Goal: Task Accomplishment & Management: Use online tool/utility

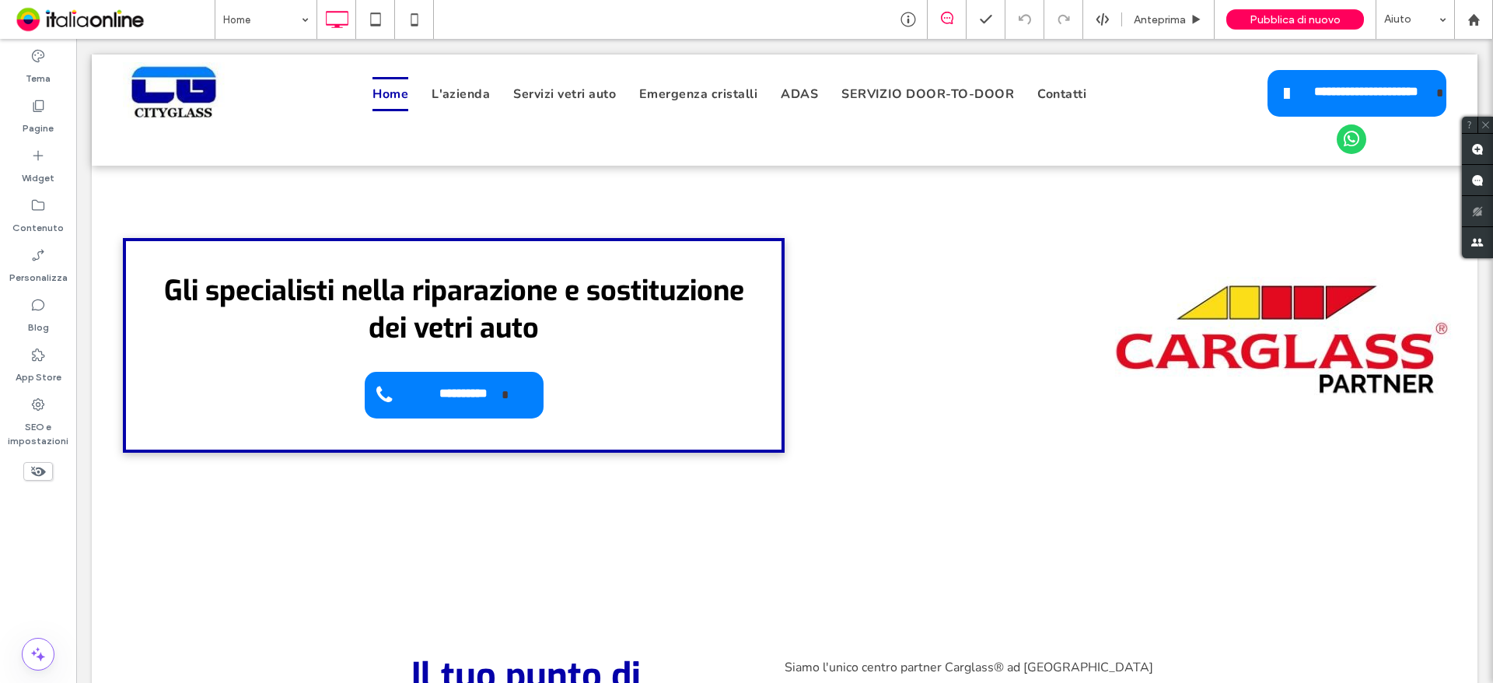
scroll to position [156, 0]
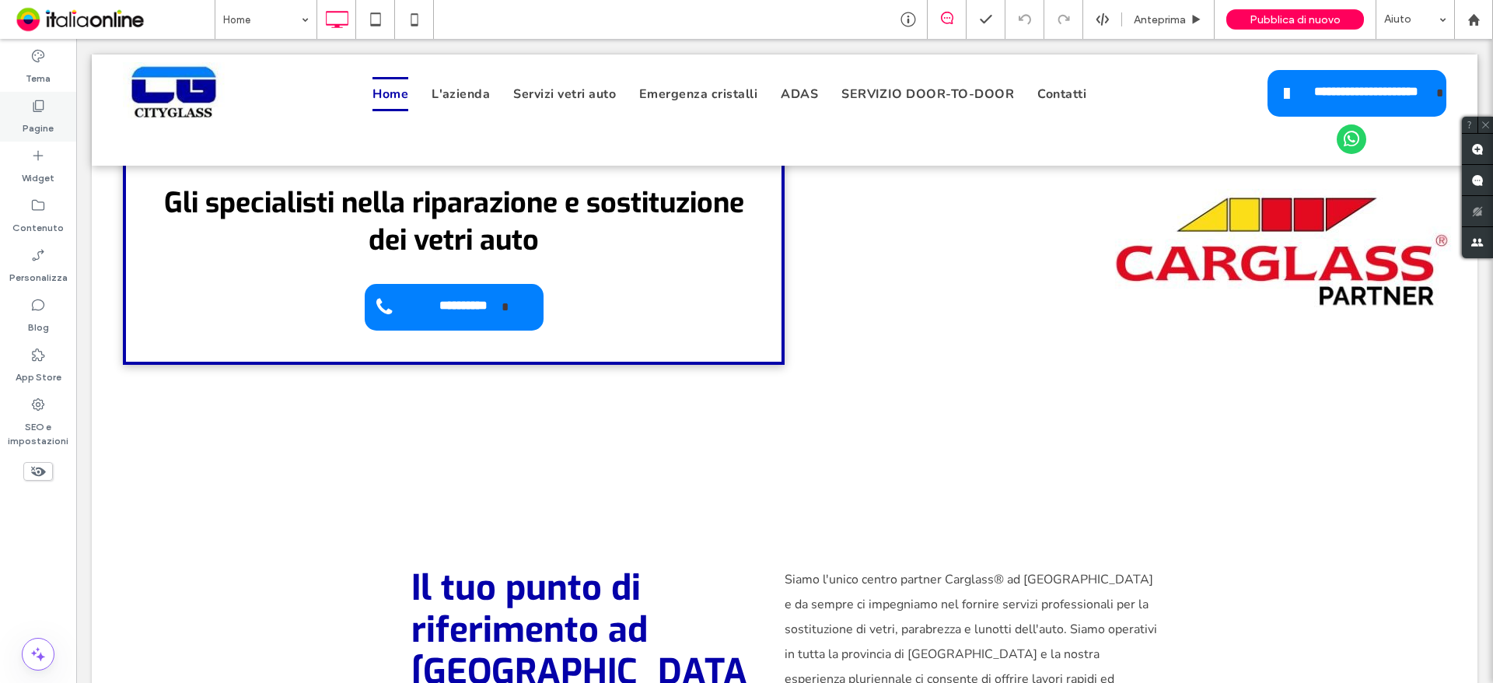
click at [51, 121] on label "Pagine" at bounding box center [38, 125] width 31 height 22
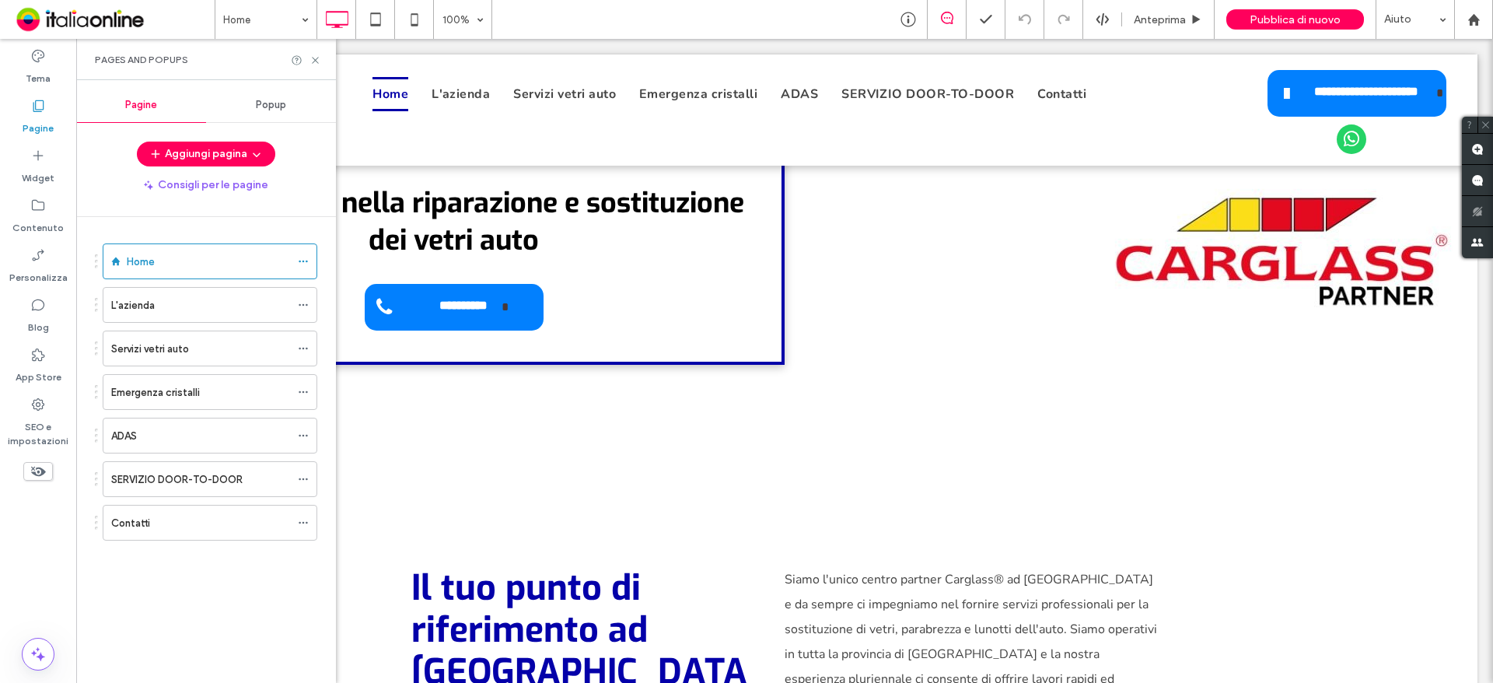
click at [293, 104] on div "Popup" at bounding box center [271, 105] width 130 height 34
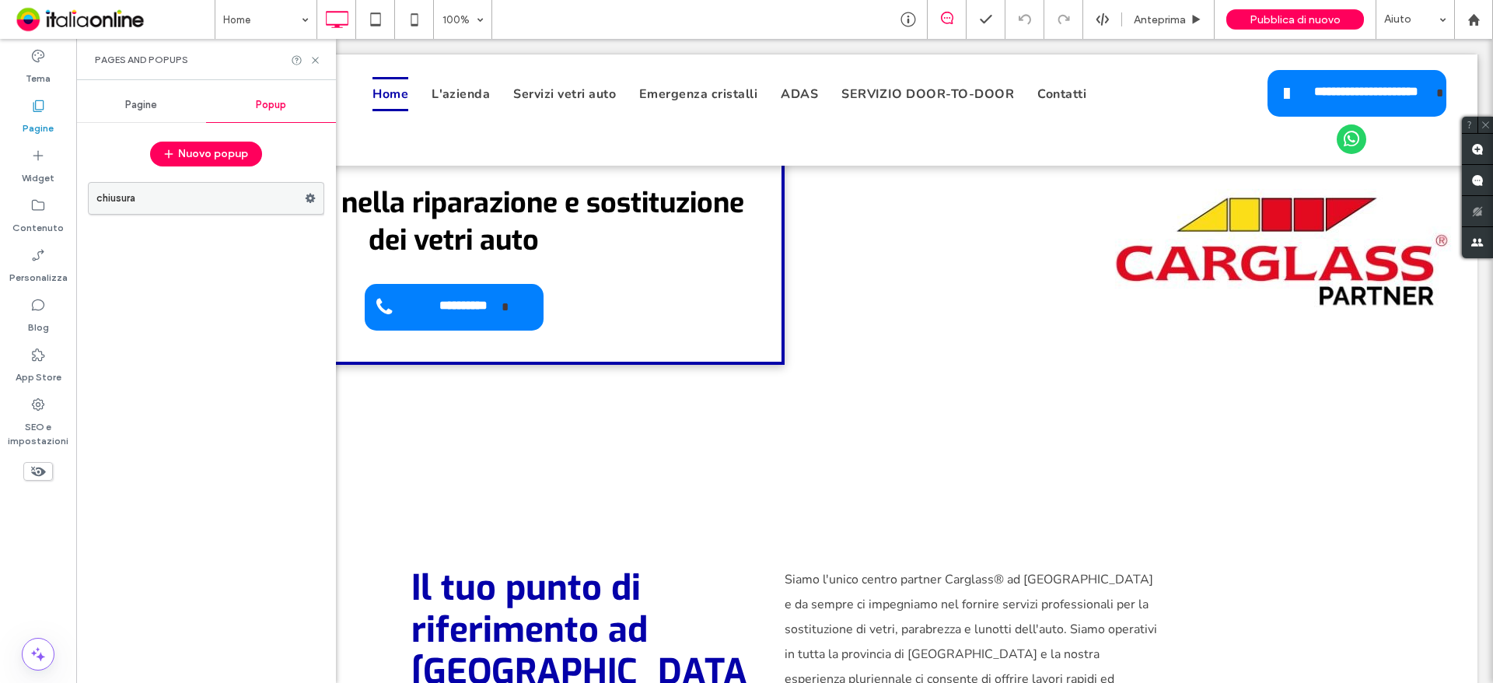
click at [193, 190] on label "chiusura" at bounding box center [200, 198] width 208 height 31
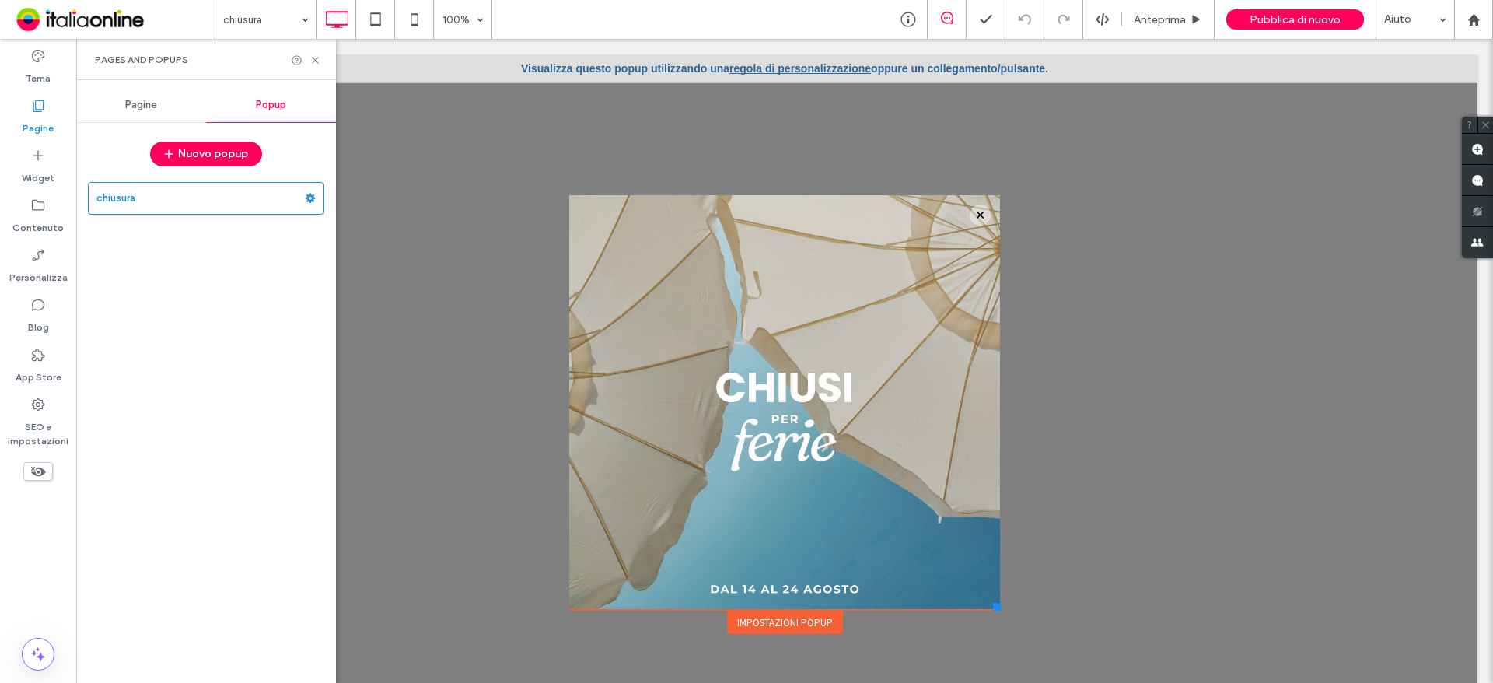
click at [149, 105] on span "Pagine" at bounding box center [141, 105] width 32 height 12
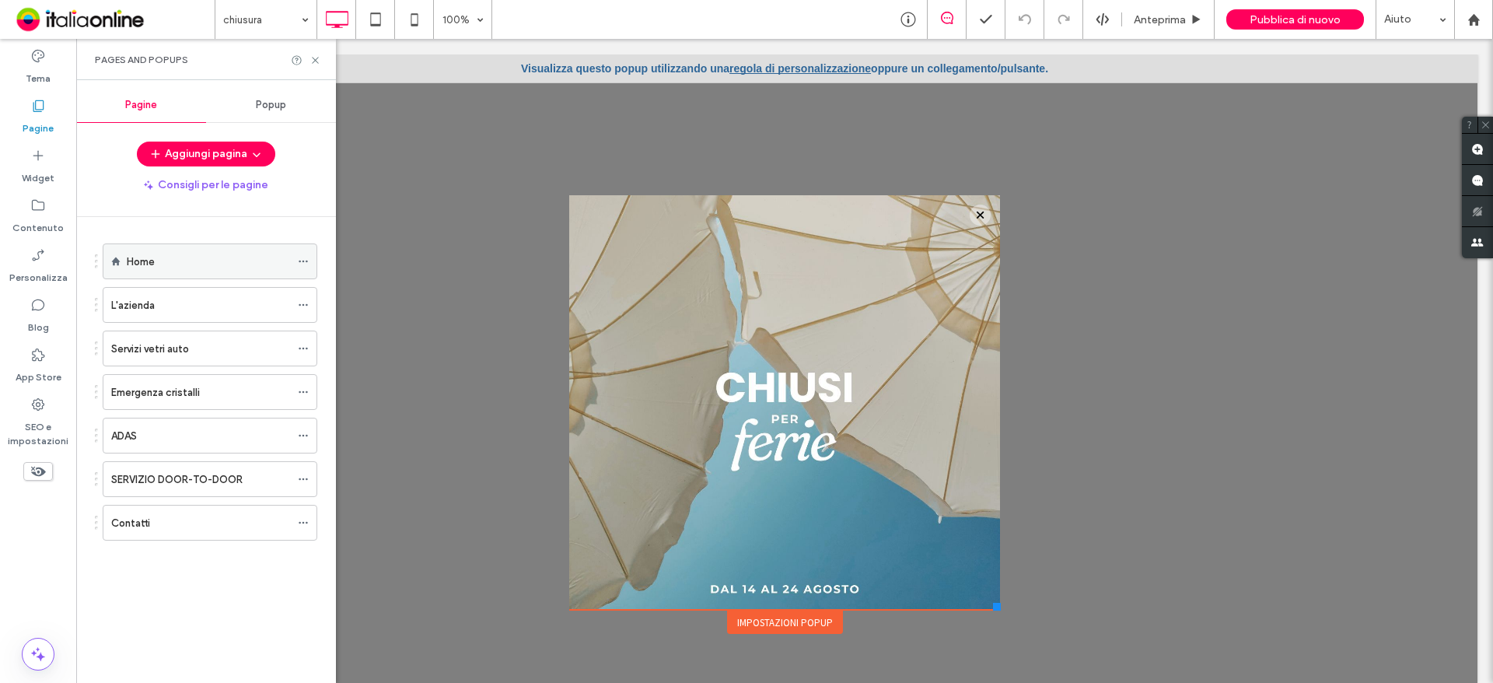
click at [178, 271] on div "Home" at bounding box center [208, 261] width 163 height 34
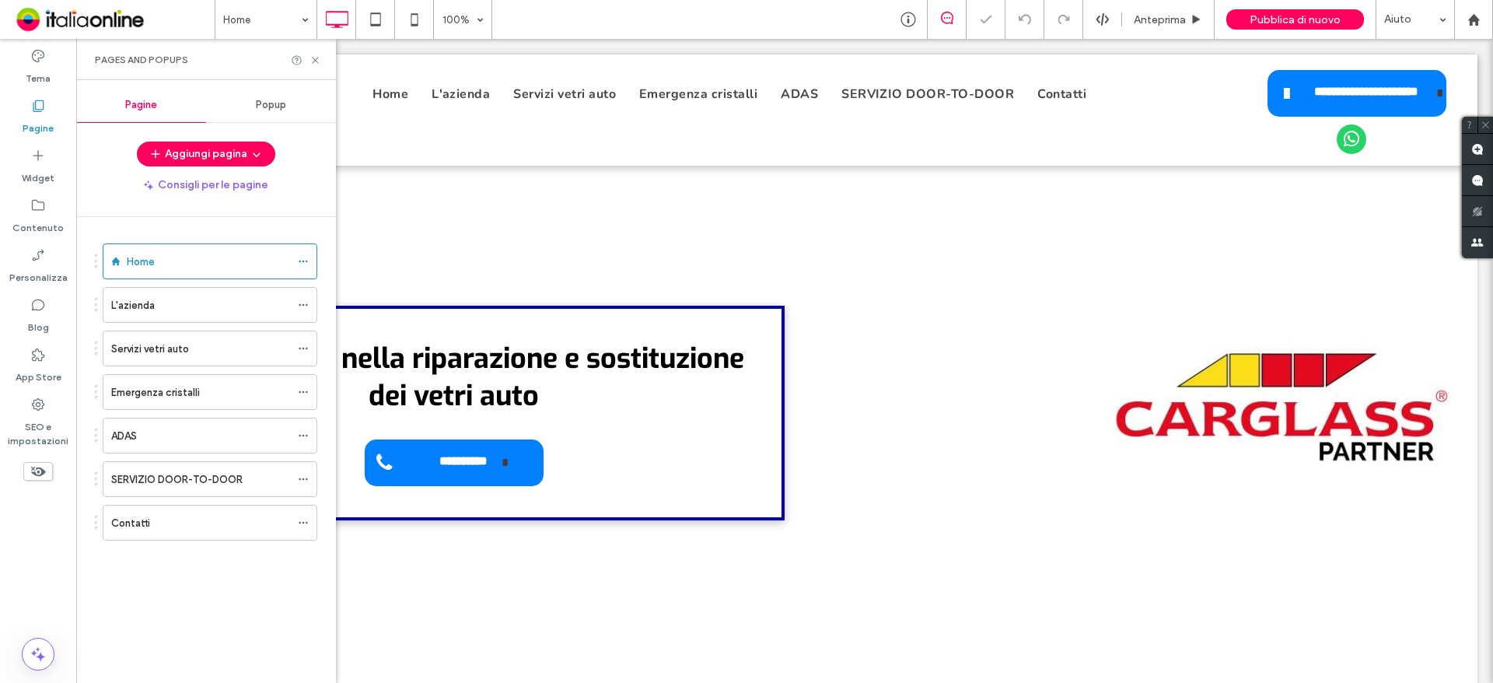
click at [312, 50] on div "Pages and Popups" at bounding box center [206, 59] width 260 height 41
click at [313, 66] on div "Pages and Popups" at bounding box center [206, 59] width 260 height 41
click at [315, 65] on icon at bounding box center [316, 60] width 12 height 12
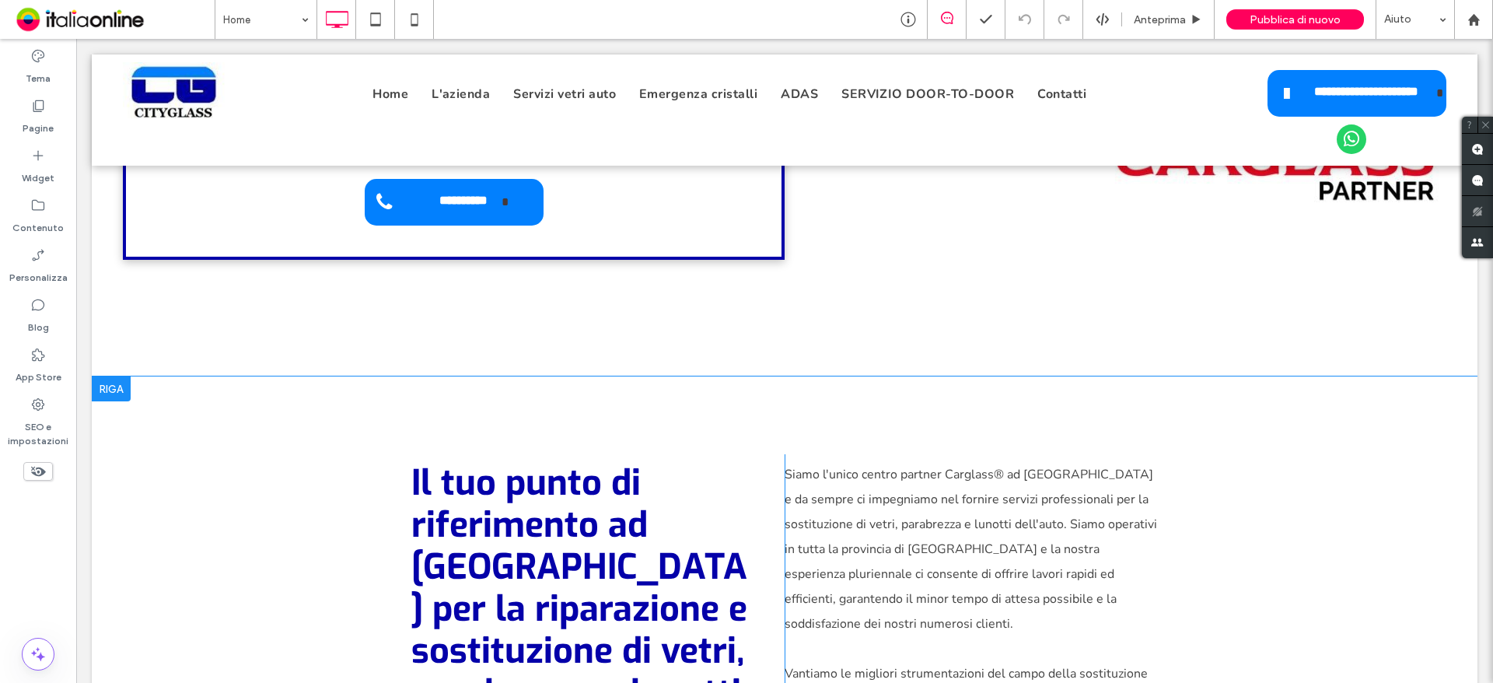
scroll to position [233, 0]
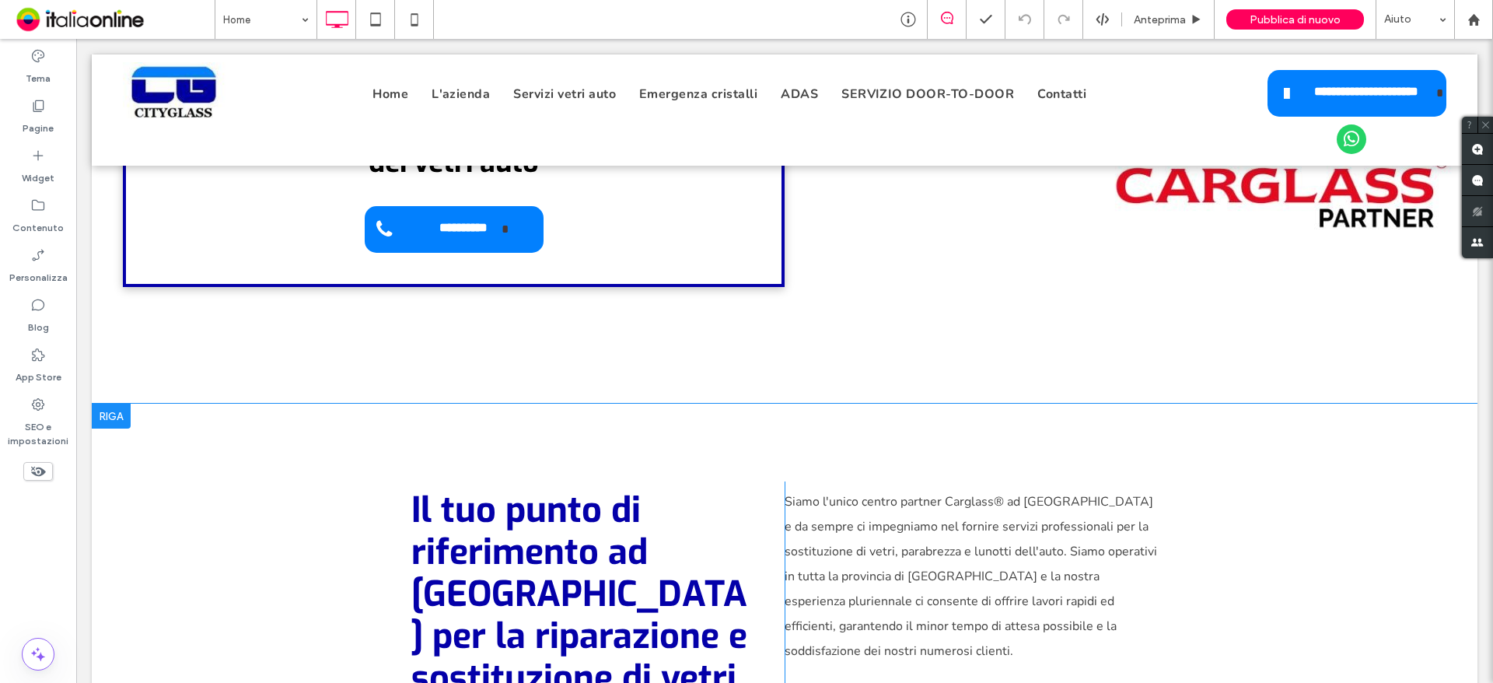
click at [97, 409] on div at bounding box center [111, 416] width 39 height 25
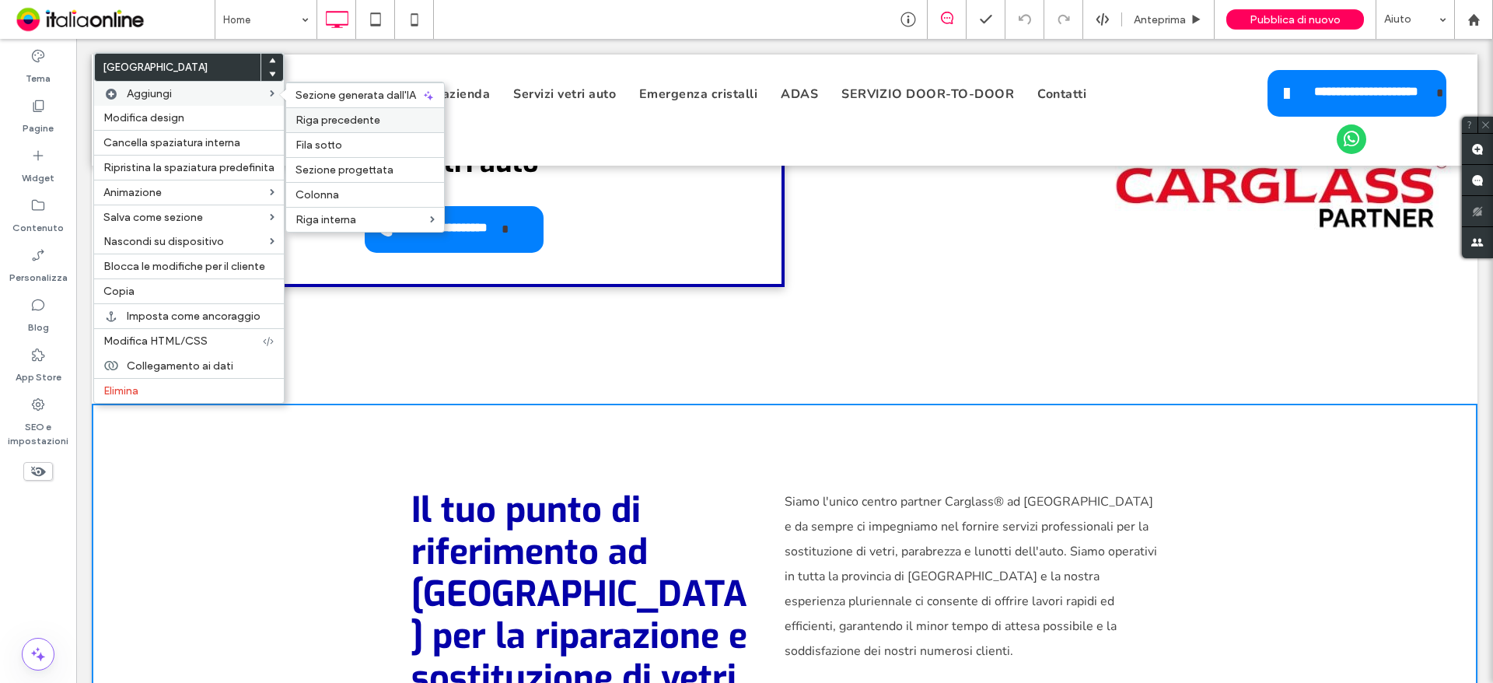
click at [367, 125] on span "Riga precedente" at bounding box center [338, 120] width 85 height 13
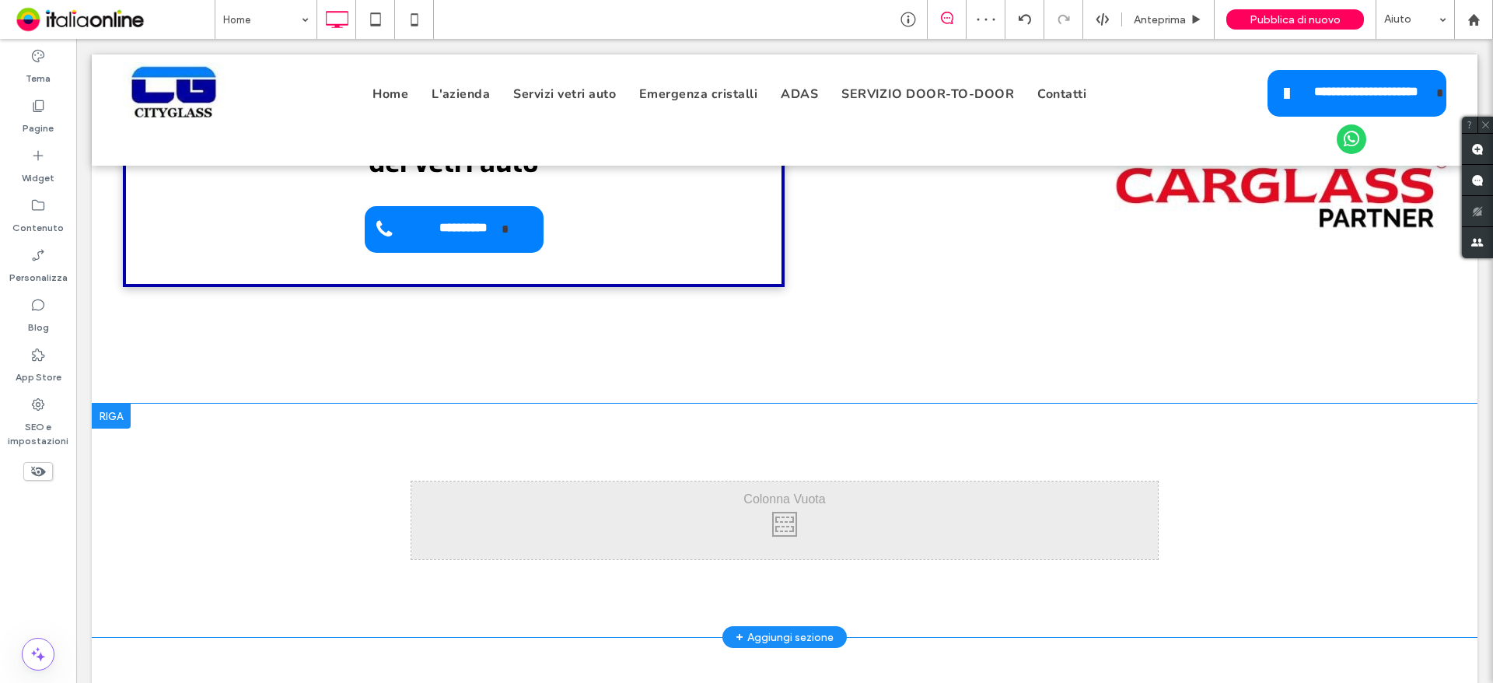
click at [520, 528] on div "Click To Paste Click To Paste" at bounding box center [784, 520] width 747 height 78
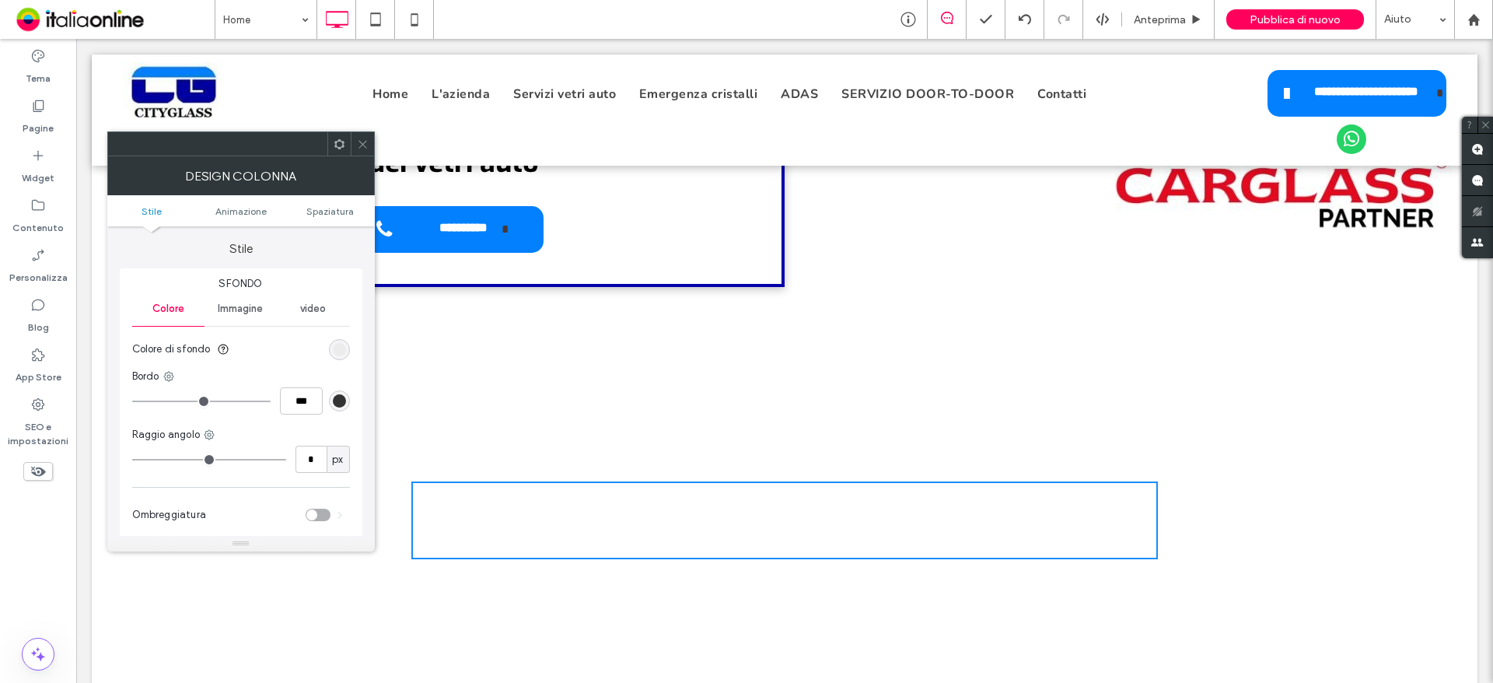
click at [342, 142] on use at bounding box center [339, 143] width 10 height 10
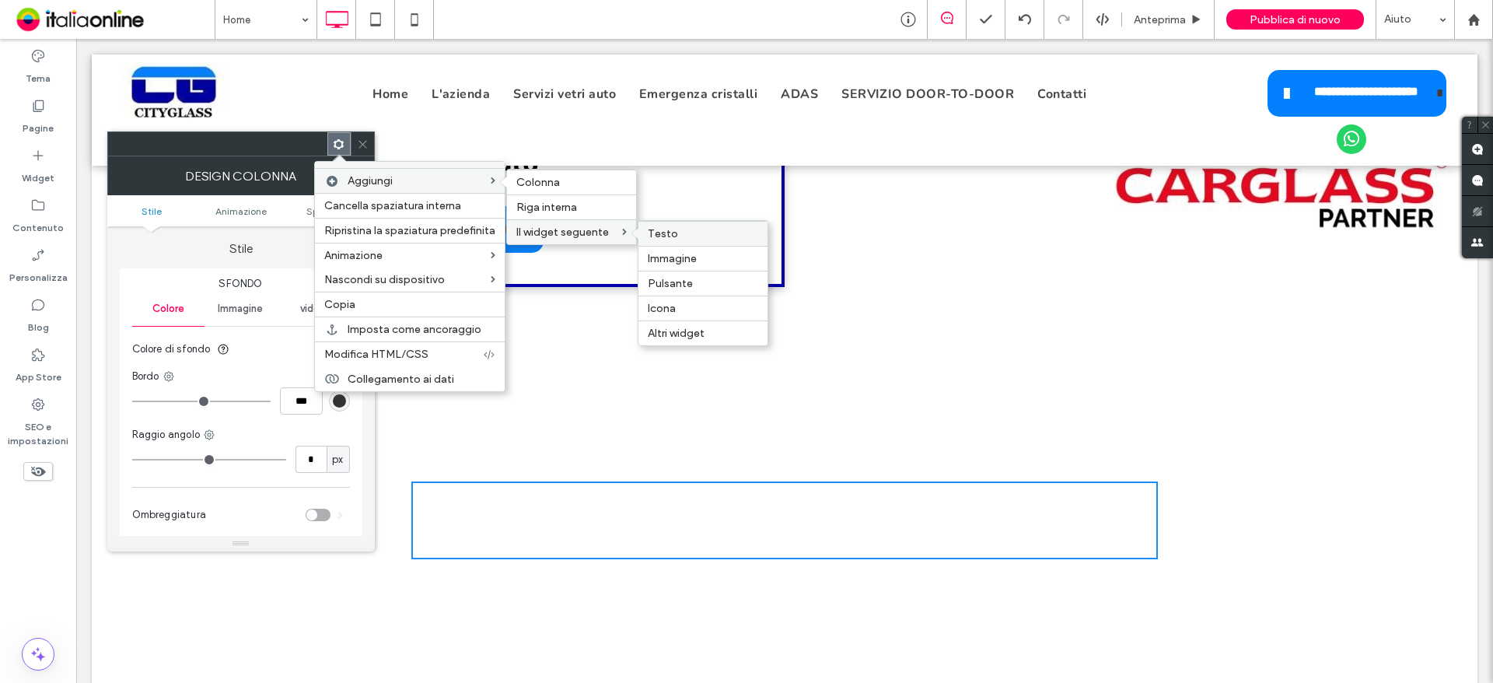
click at [708, 243] on div "Testo" at bounding box center [702, 233] width 129 height 25
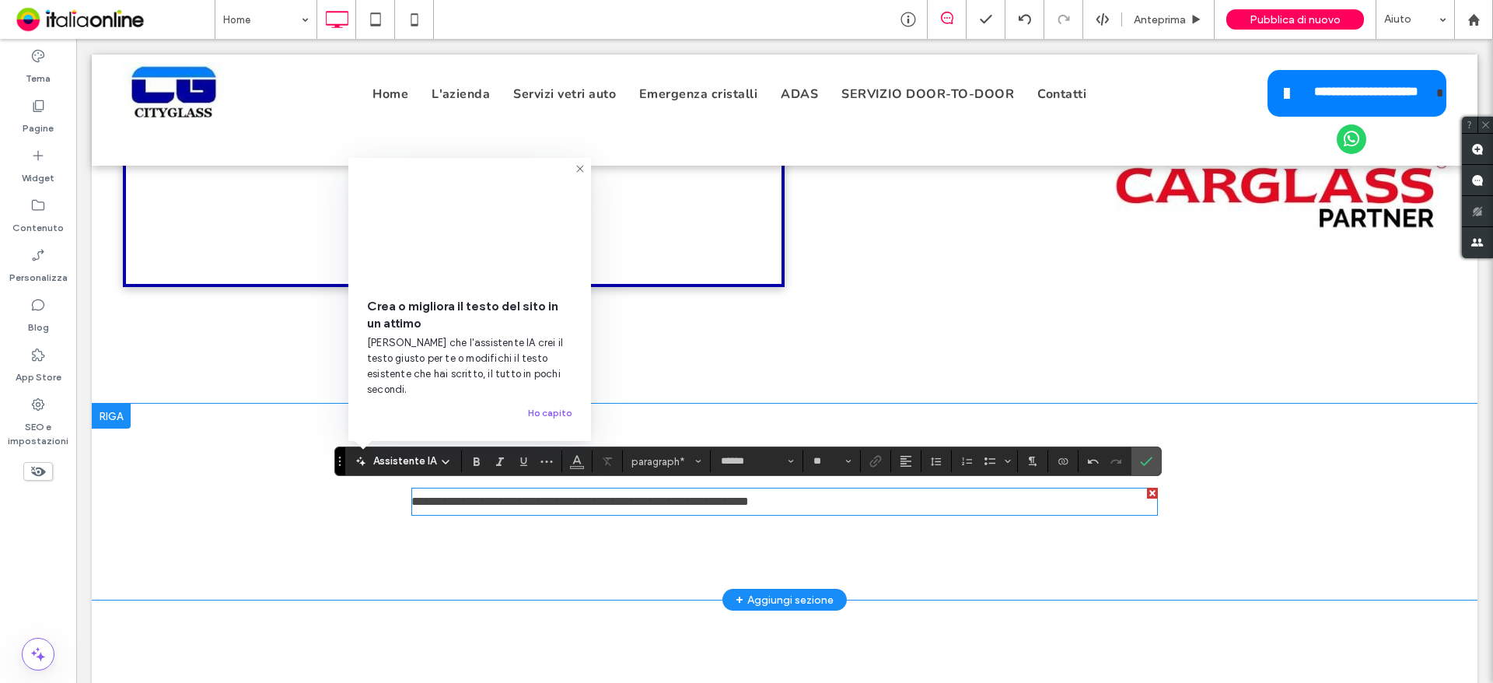
click at [825, 507] on p "**********" at bounding box center [784, 501] width 747 height 25
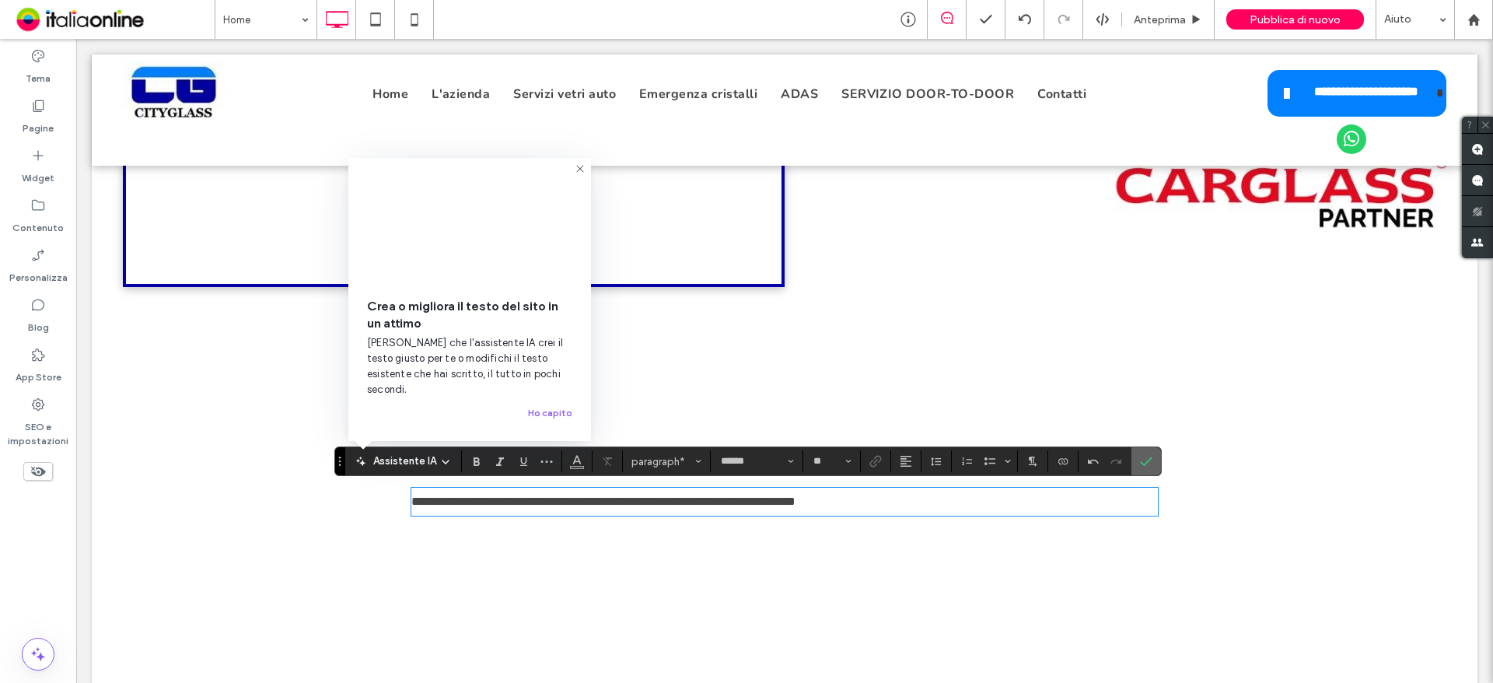
click at [1144, 468] on span "Conferma" at bounding box center [1143, 461] width 7 height 28
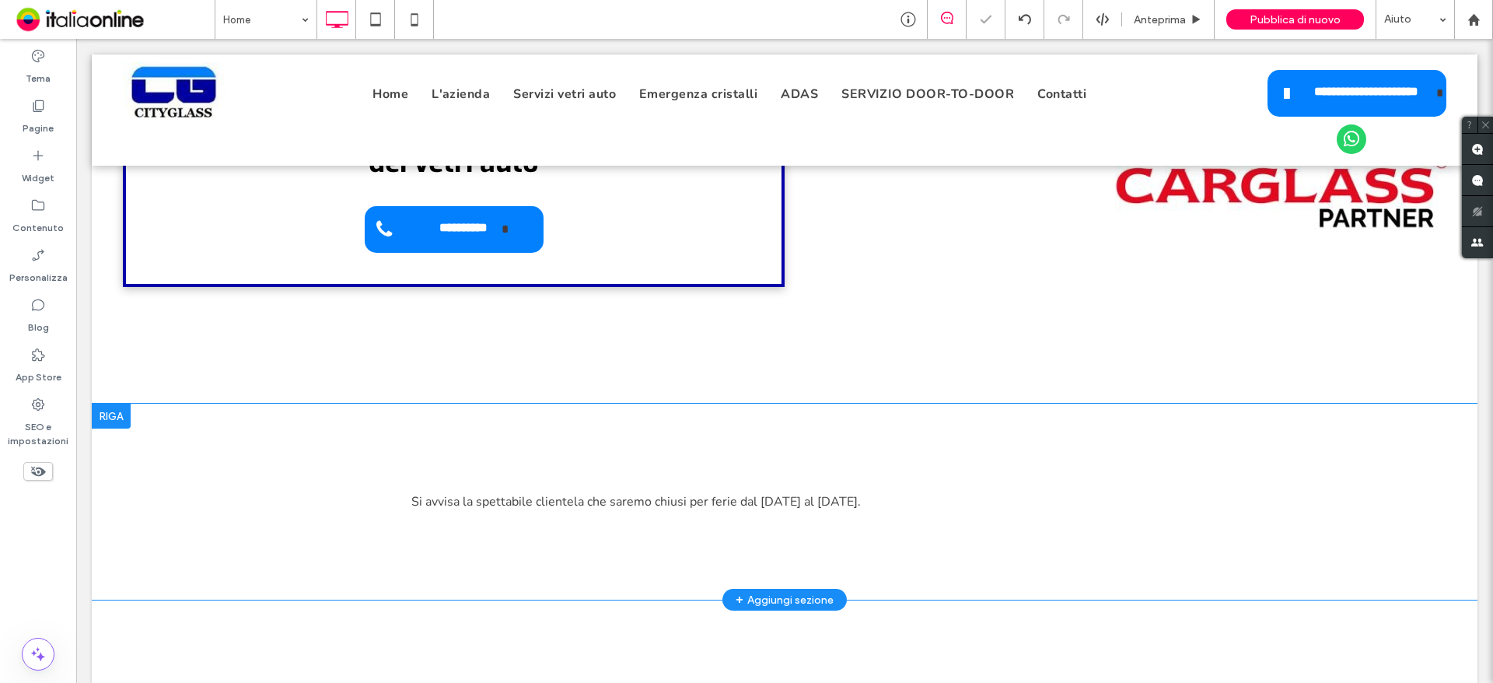
click at [128, 418] on div at bounding box center [111, 416] width 39 height 25
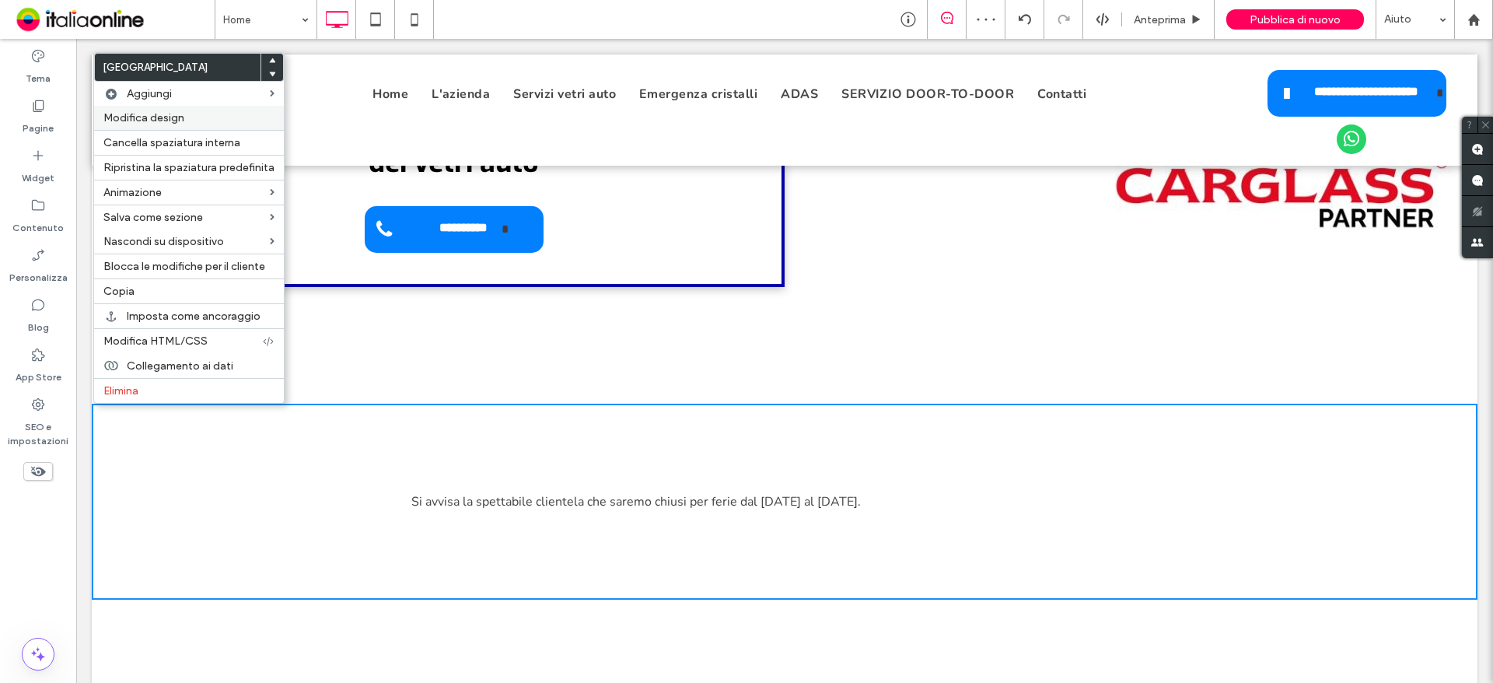
click at [250, 110] on div "Modifica design" at bounding box center [189, 118] width 190 height 24
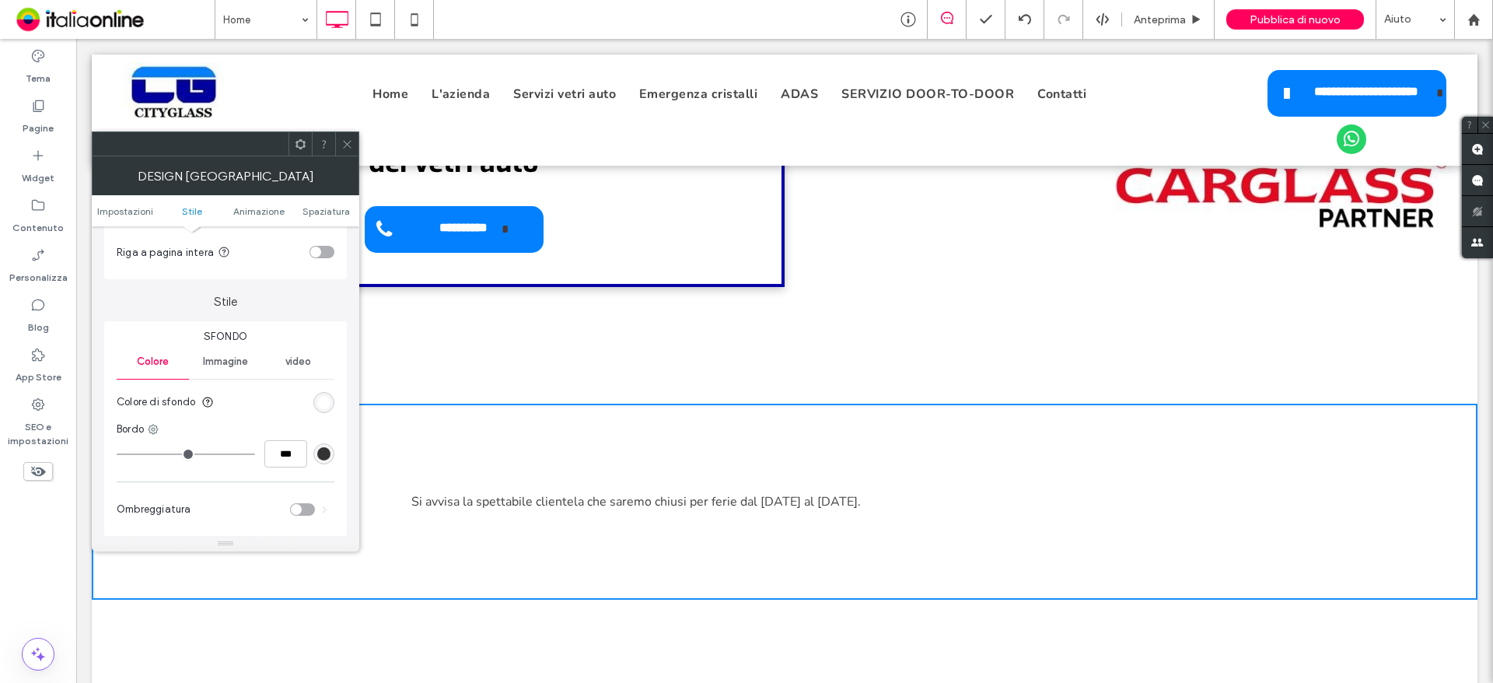
scroll to position [156, 0]
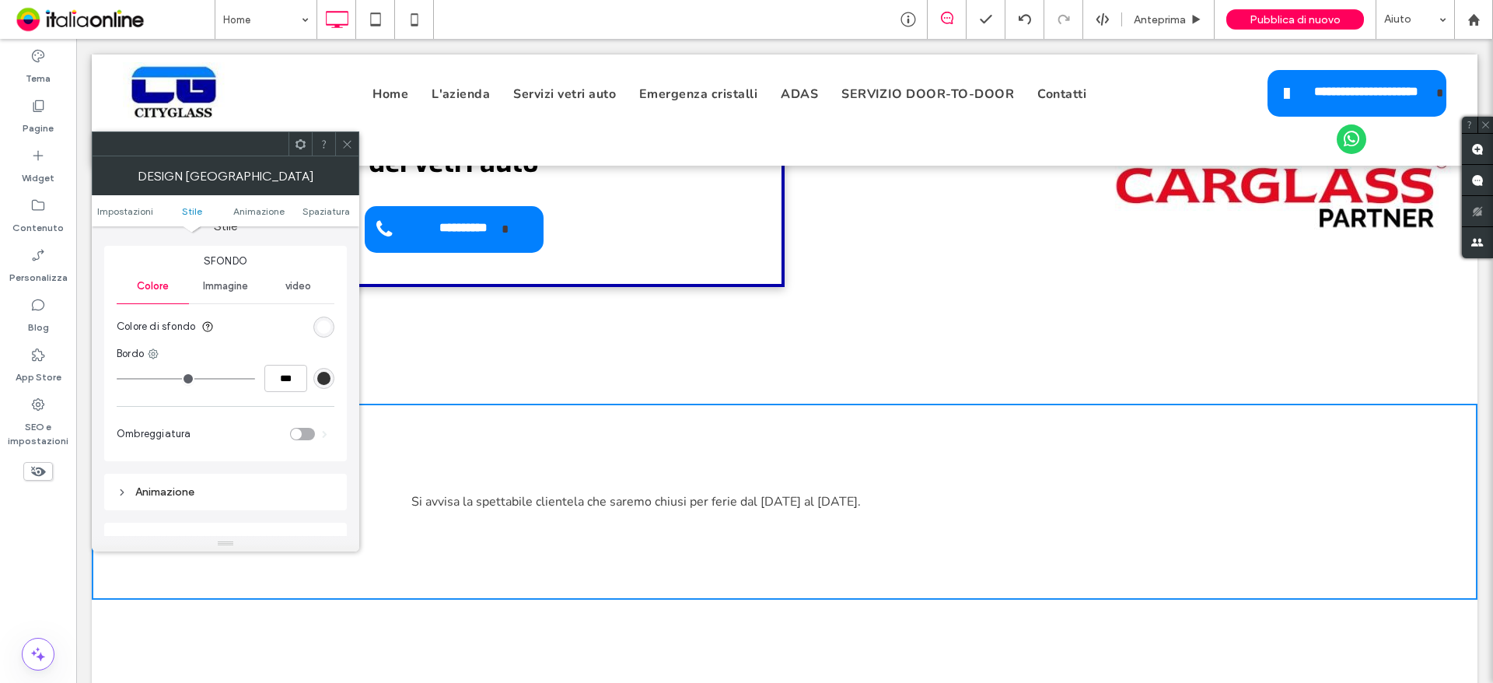
click at [242, 270] on div "Immagine" at bounding box center [225, 286] width 72 height 34
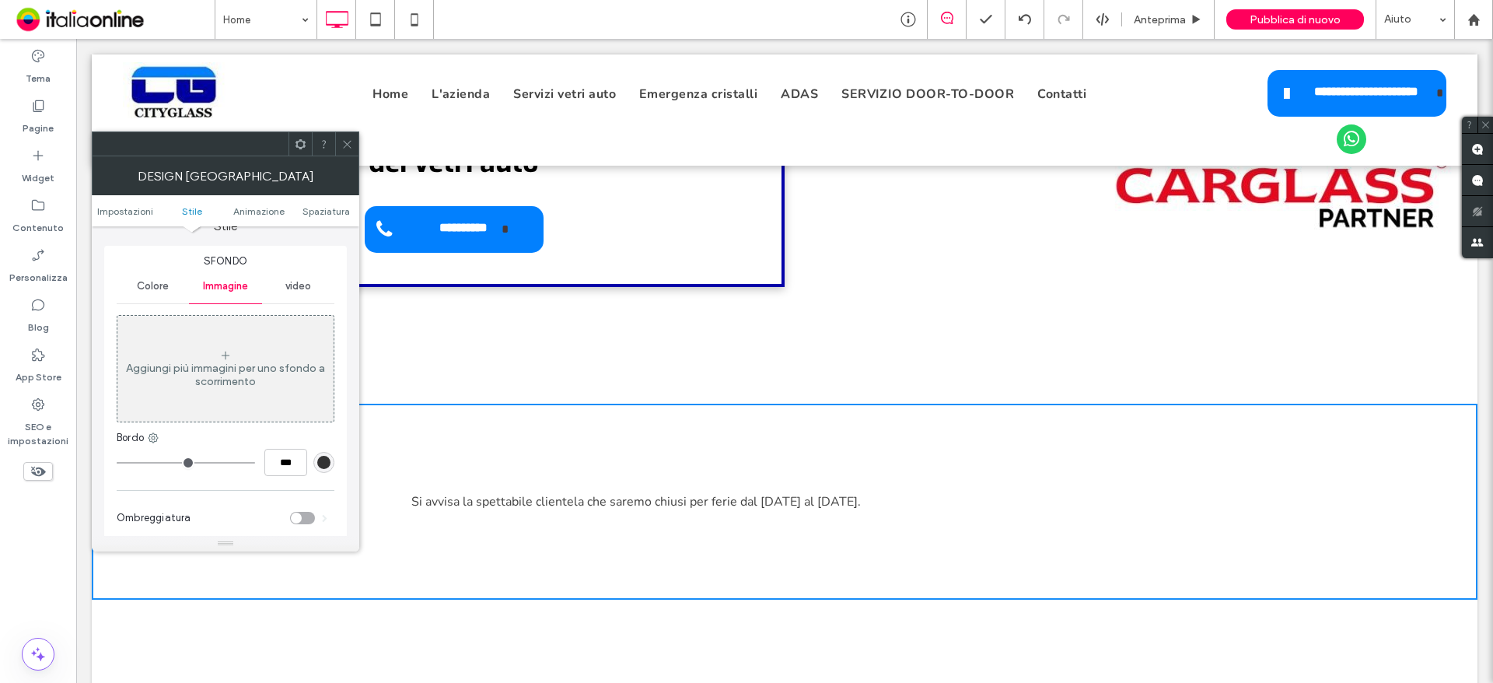
click at [233, 352] on div "Aggiungi più immagini per uno sfondo a scorrimento" at bounding box center [225, 368] width 216 height 103
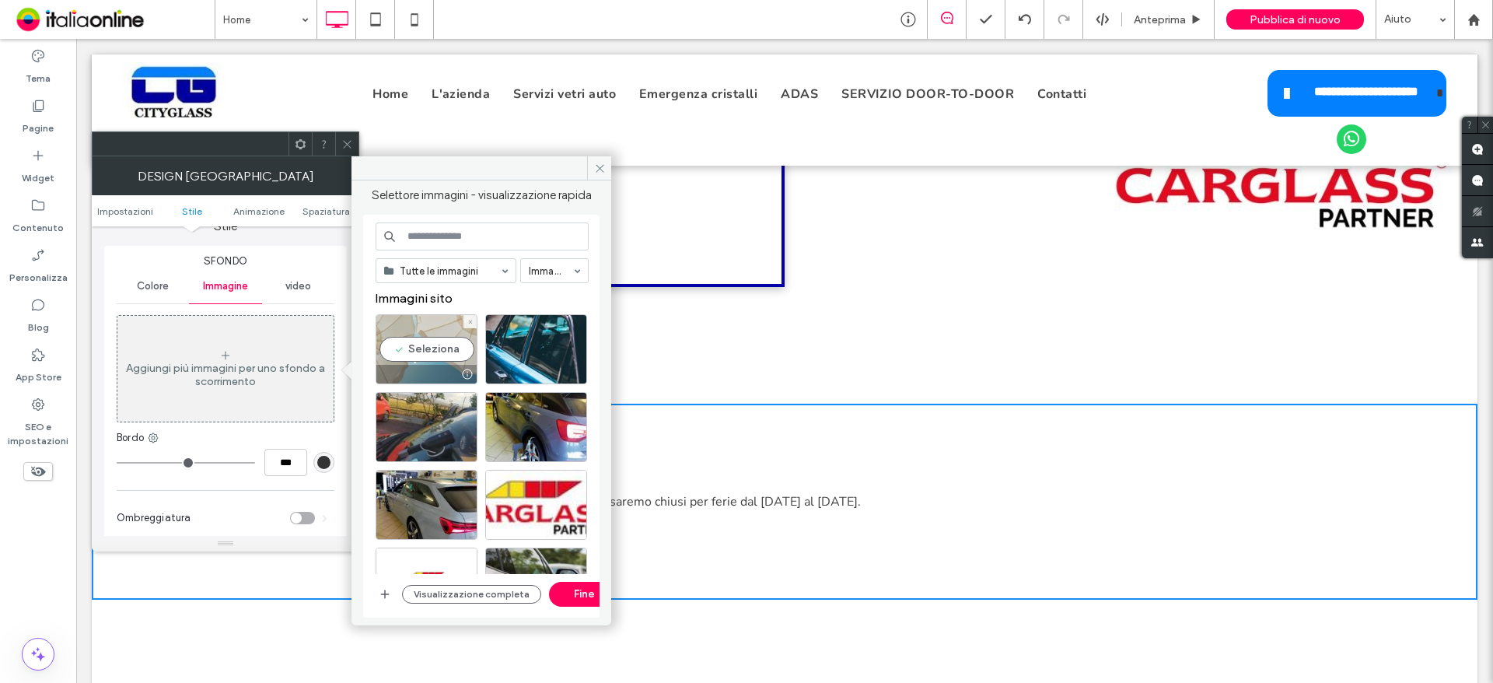
click at [435, 345] on div "Seleziona" at bounding box center [427, 349] width 102 height 70
click at [561, 599] on button "Fine" at bounding box center [584, 594] width 70 height 25
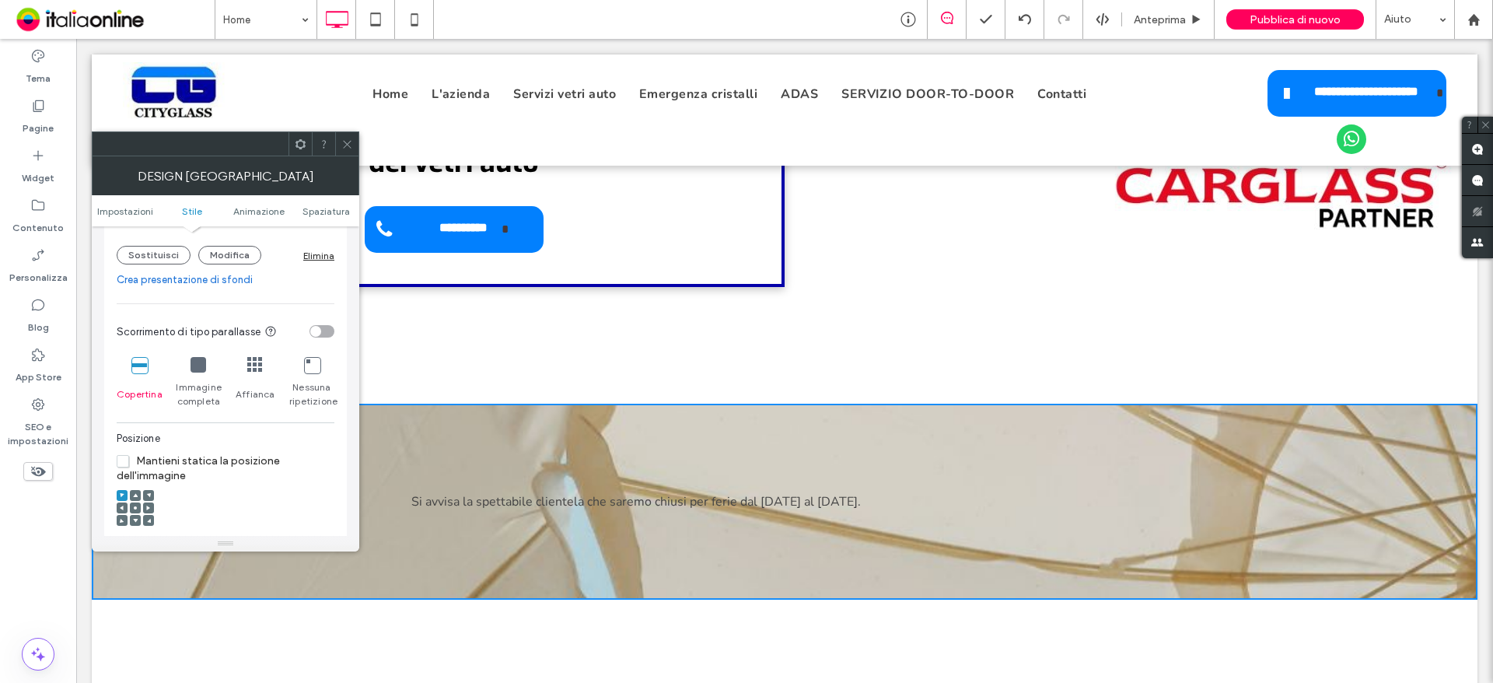
scroll to position [467, 0]
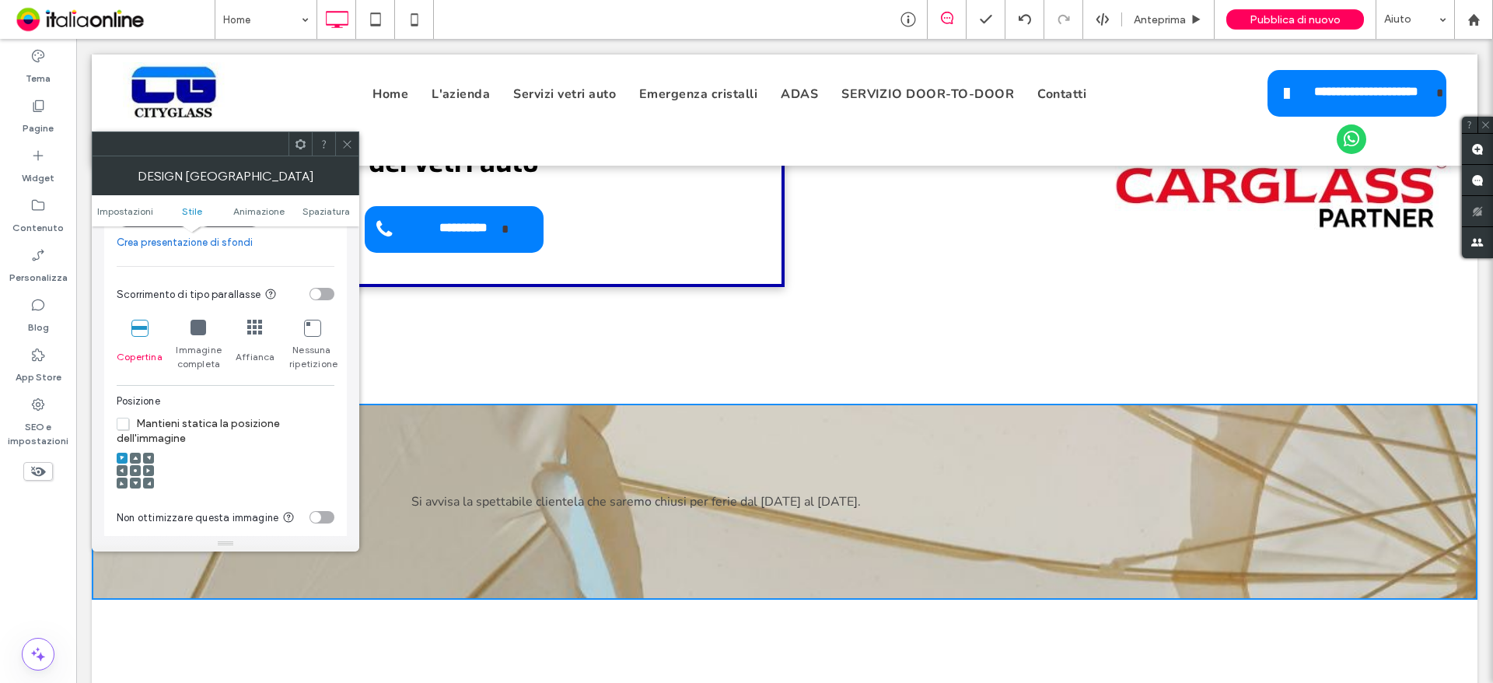
click at [133, 470] on icon at bounding box center [135, 470] width 5 height 5
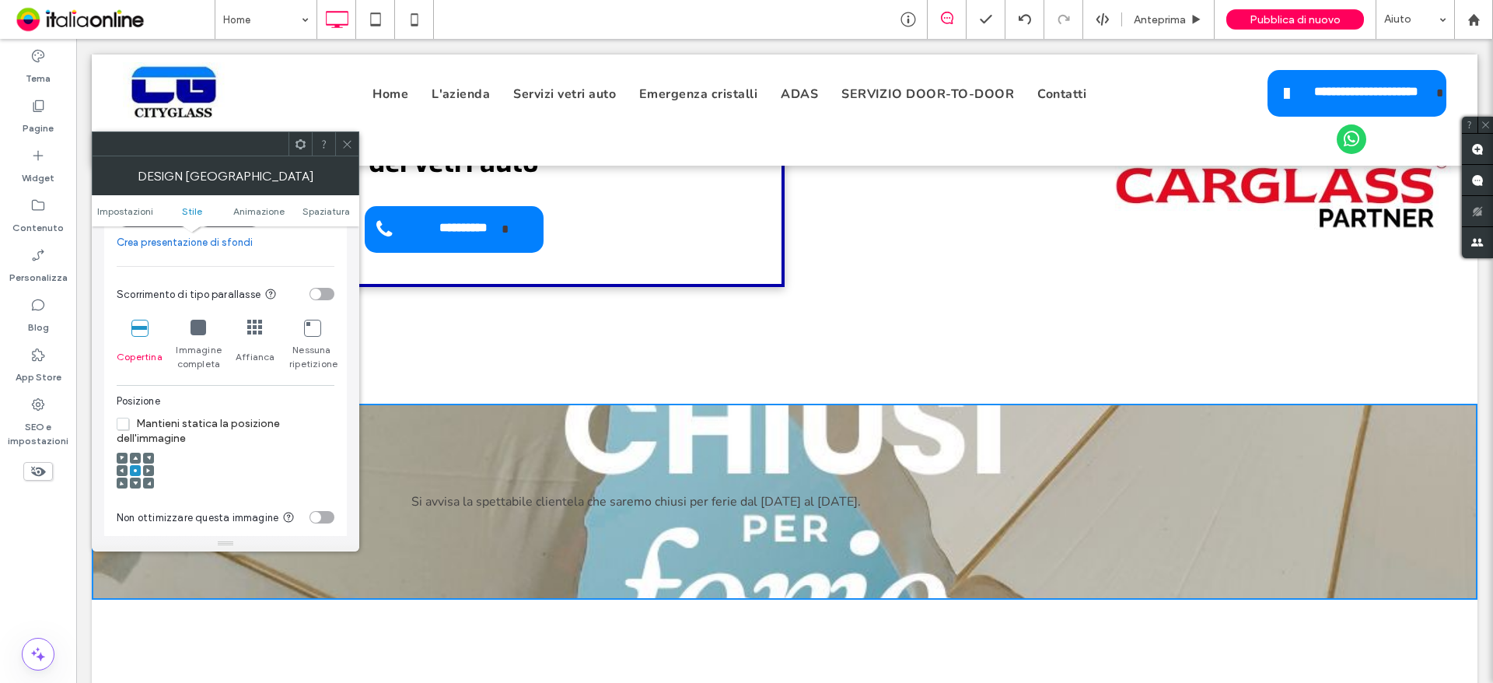
click at [131, 482] on div at bounding box center [135, 482] width 11 height 11
click at [138, 484] on div at bounding box center [135, 482] width 11 height 11
click at [133, 484] on icon at bounding box center [135, 483] width 5 height 5
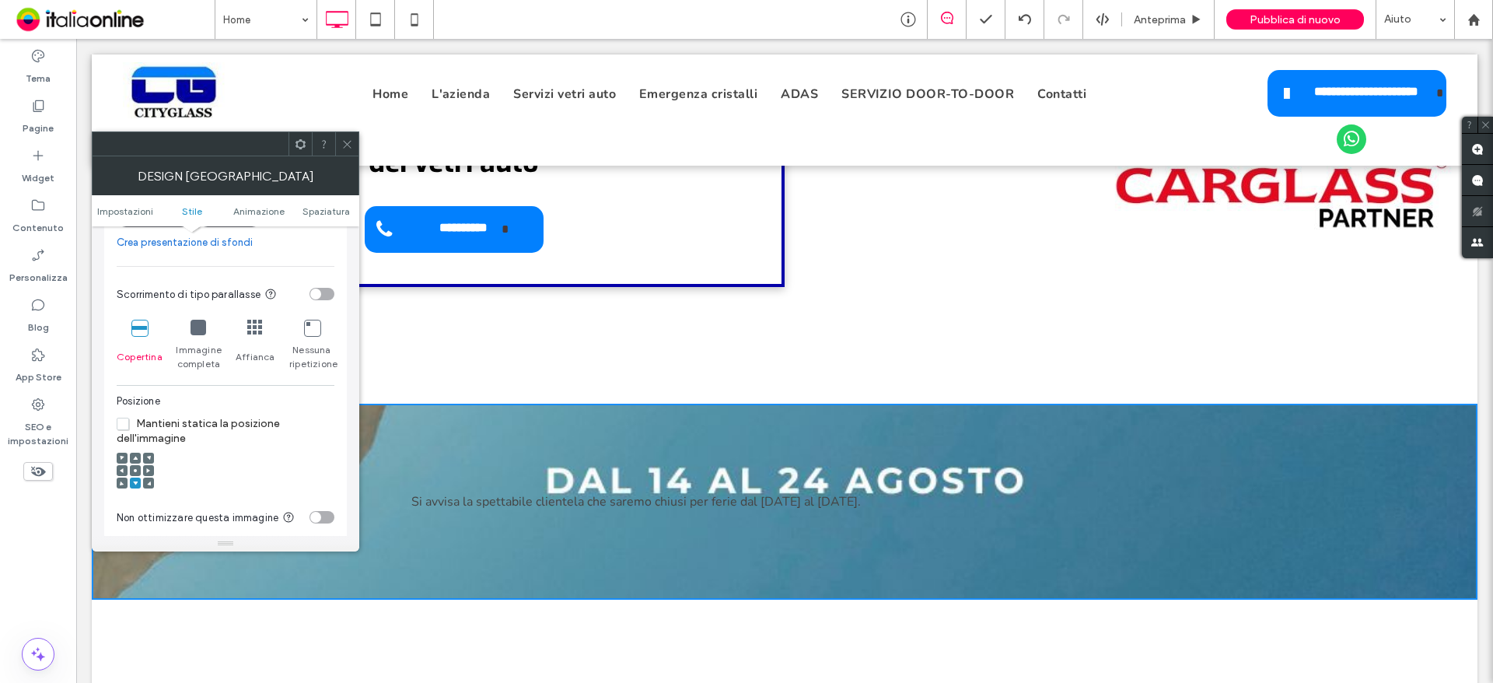
click at [138, 458] on div at bounding box center [135, 458] width 11 height 11
click at [136, 458] on use at bounding box center [135, 458] width 5 height 4
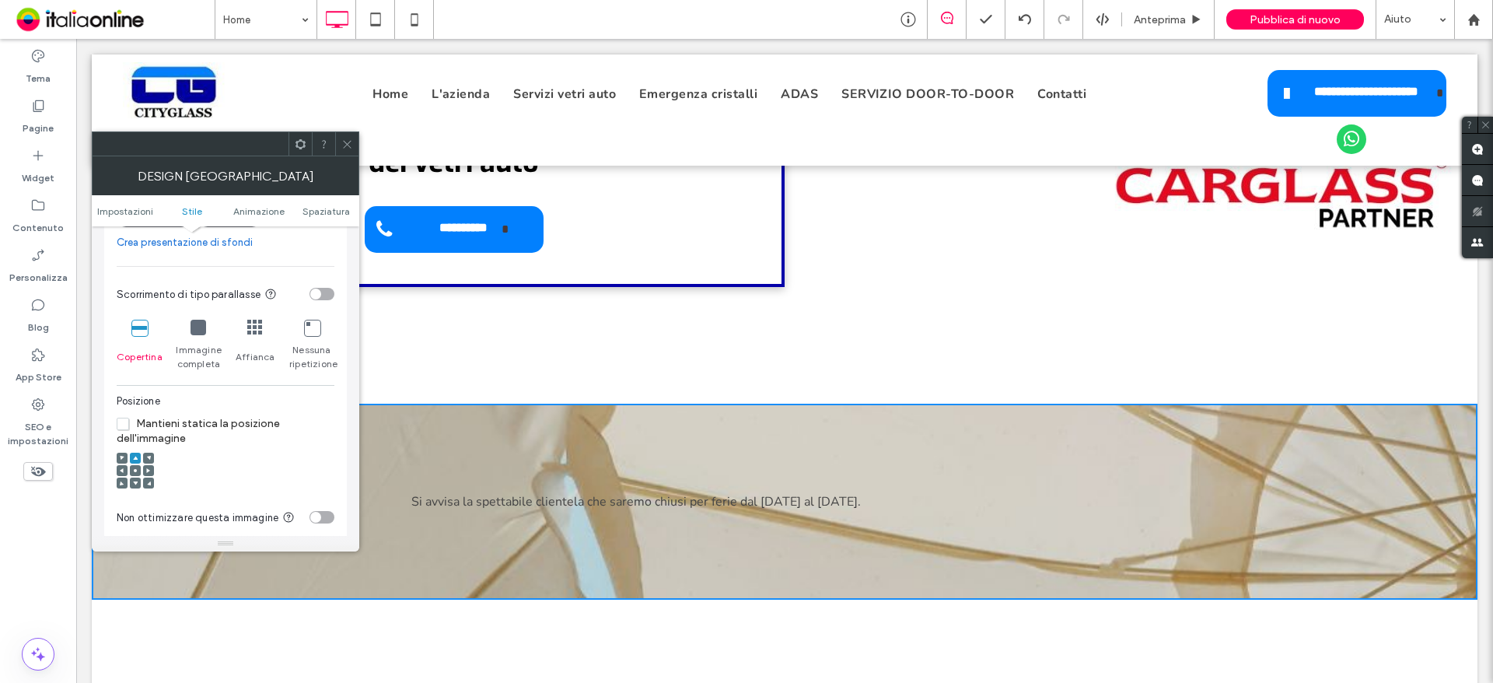
click at [341, 145] on icon at bounding box center [347, 144] width 12 height 12
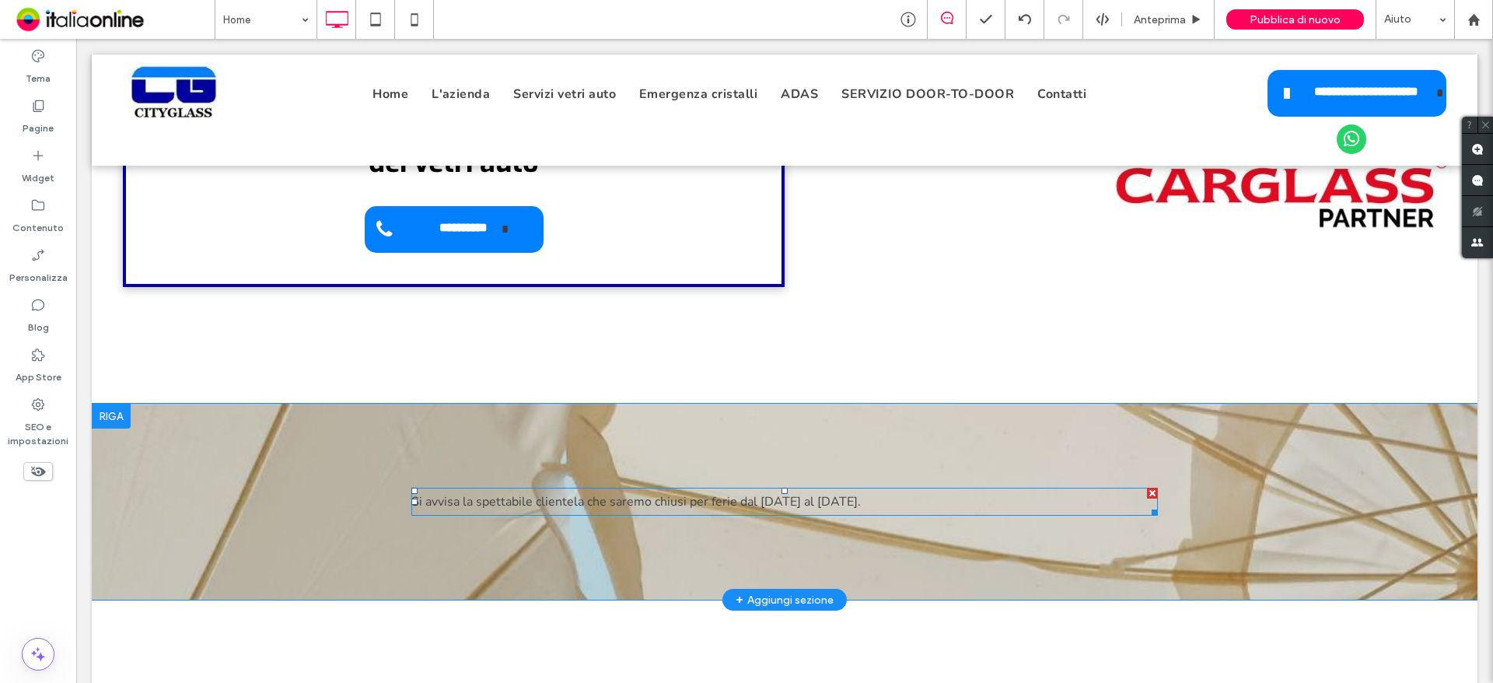
click at [794, 498] on span "Si avvisa la spettabile clientela che saremo chiusi per ferie dal [DATE] al [DA…" at bounding box center [636, 501] width 450 height 17
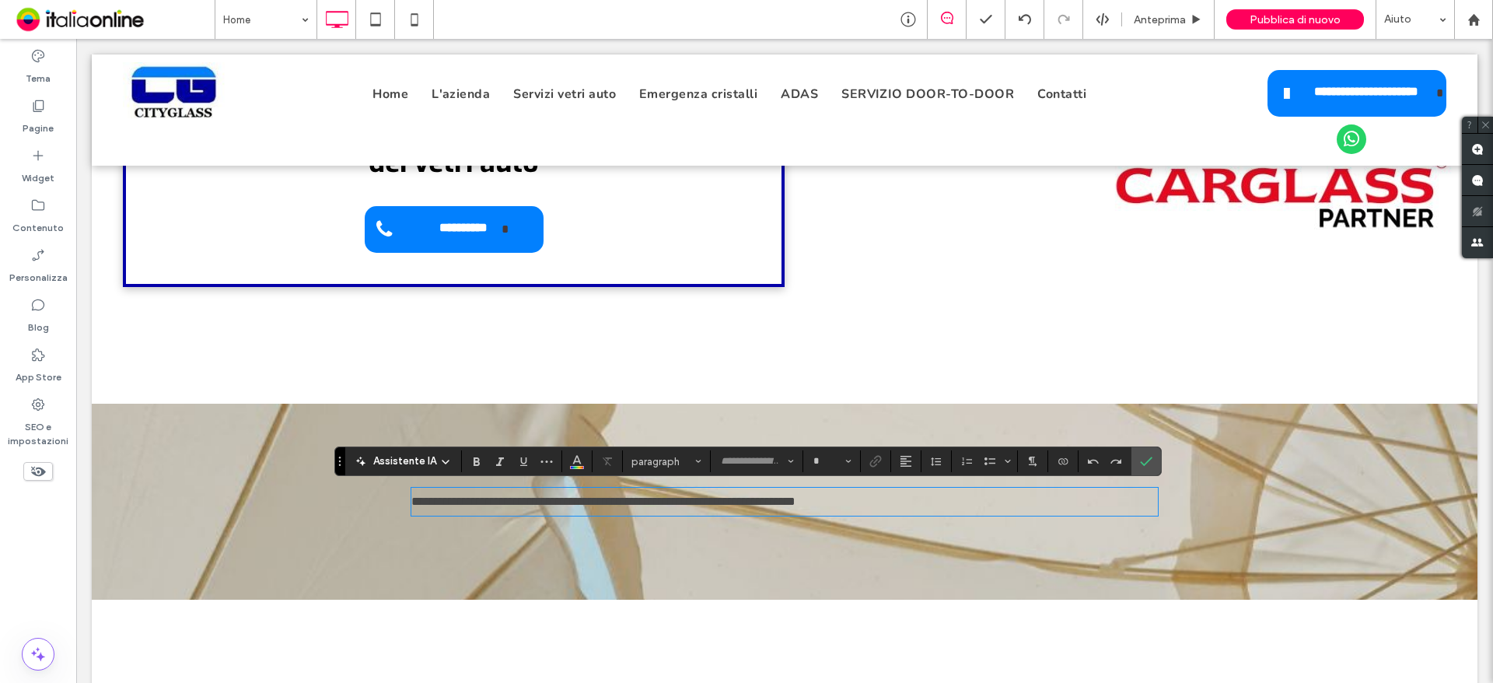
type input "******"
type input "**"
click at [796, 498] on span "**********" at bounding box center [603, 501] width 384 height 12
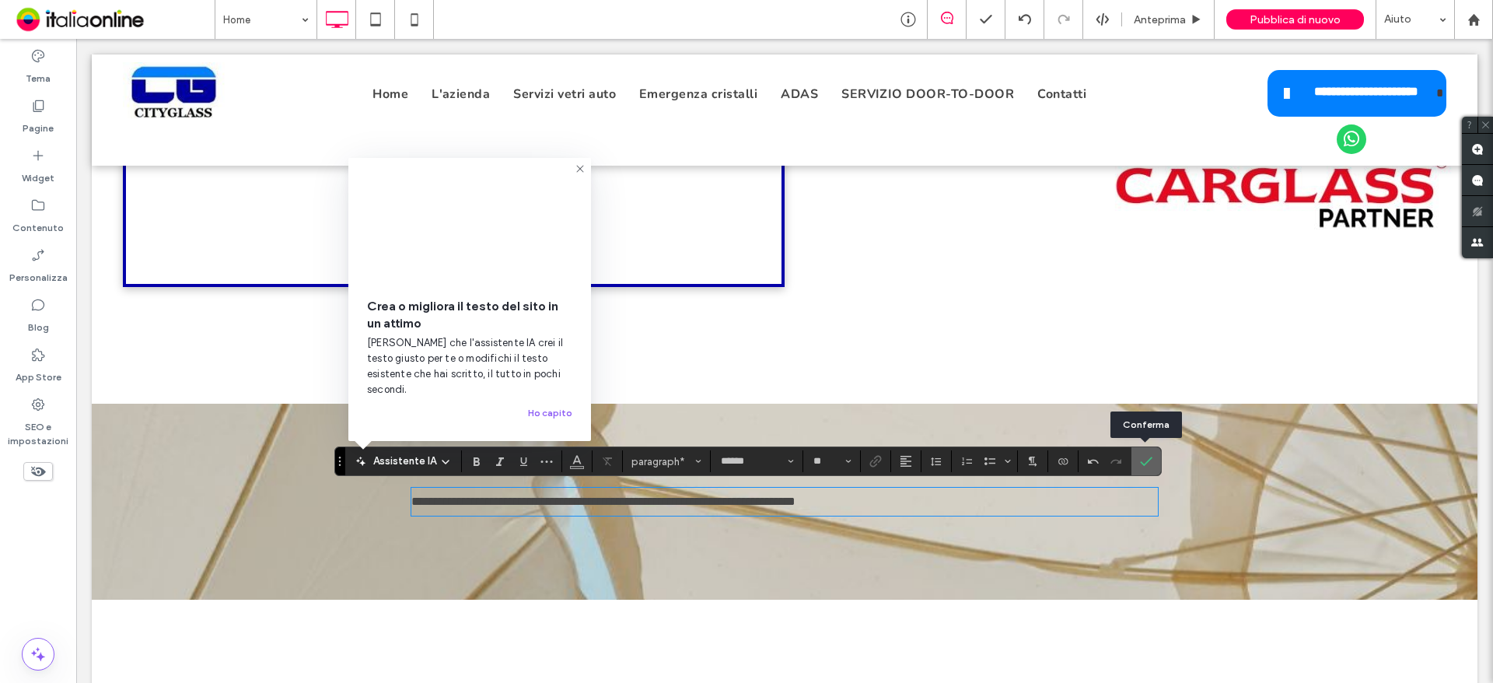
click at [1142, 456] on icon "Conferma" at bounding box center [1146, 461] width 12 height 12
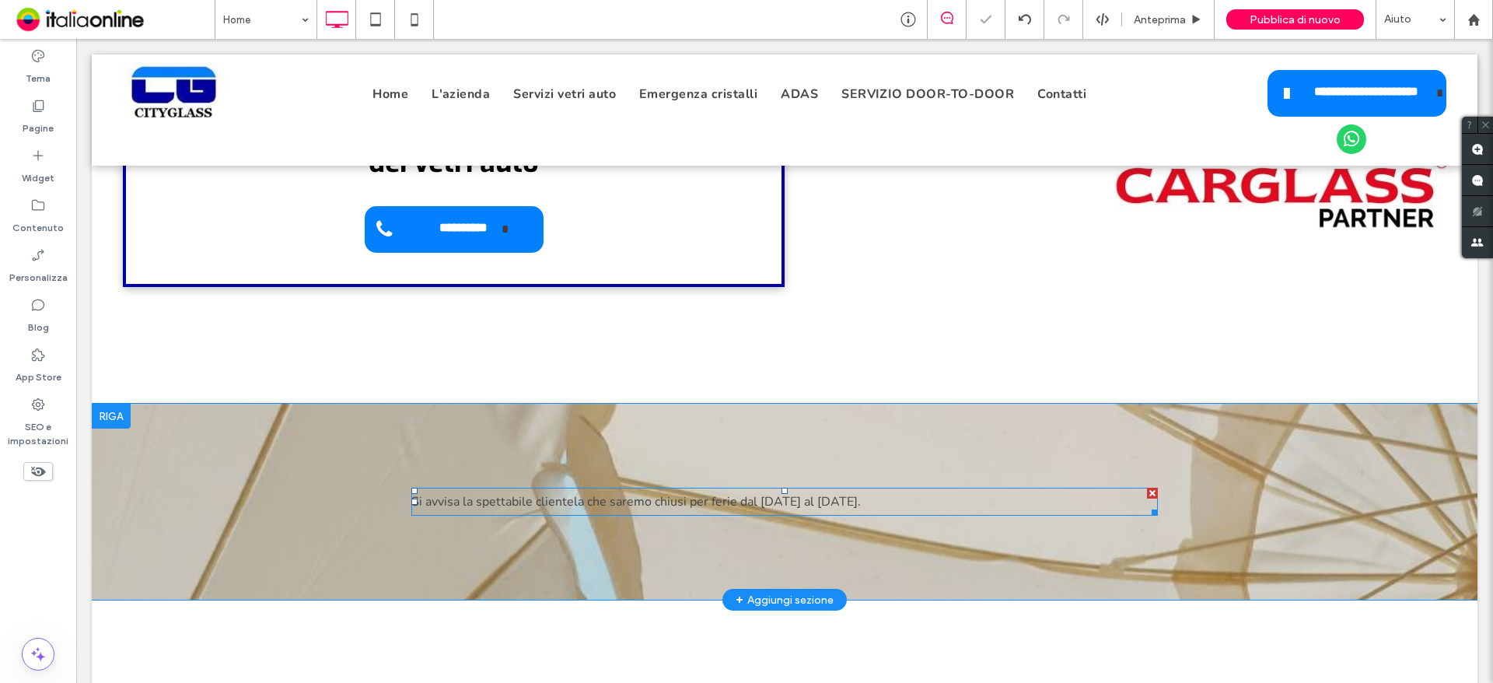
click at [866, 491] on p "Si avvisa la spettabile clientela che saremo chiusi per ferie dal [DATE] al [DA…" at bounding box center [784, 501] width 747 height 25
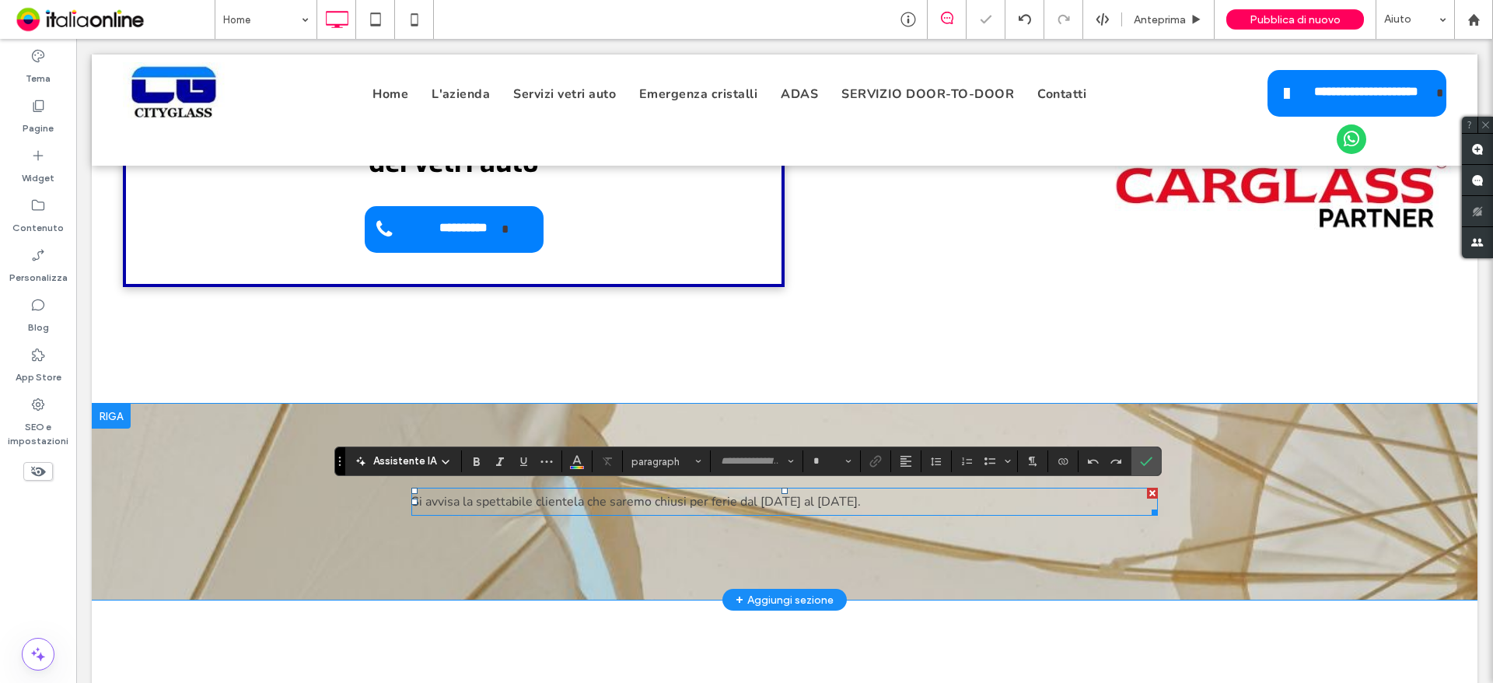
type input "******"
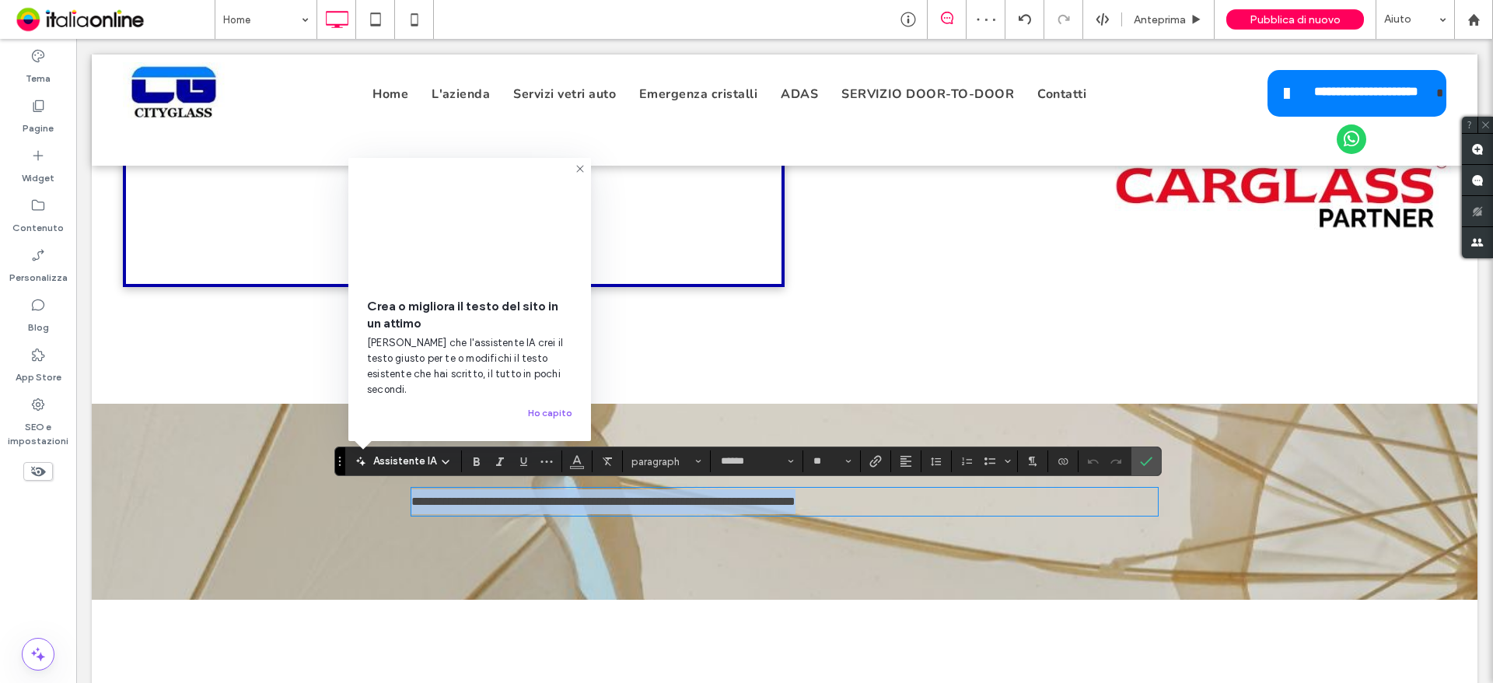
drag, startPoint x: 848, startPoint y: 502, endPoint x: 279, endPoint y: 491, distance: 569.4
click at [279, 491] on div "**********" at bounding box center [785, 502] width 1386 height 196
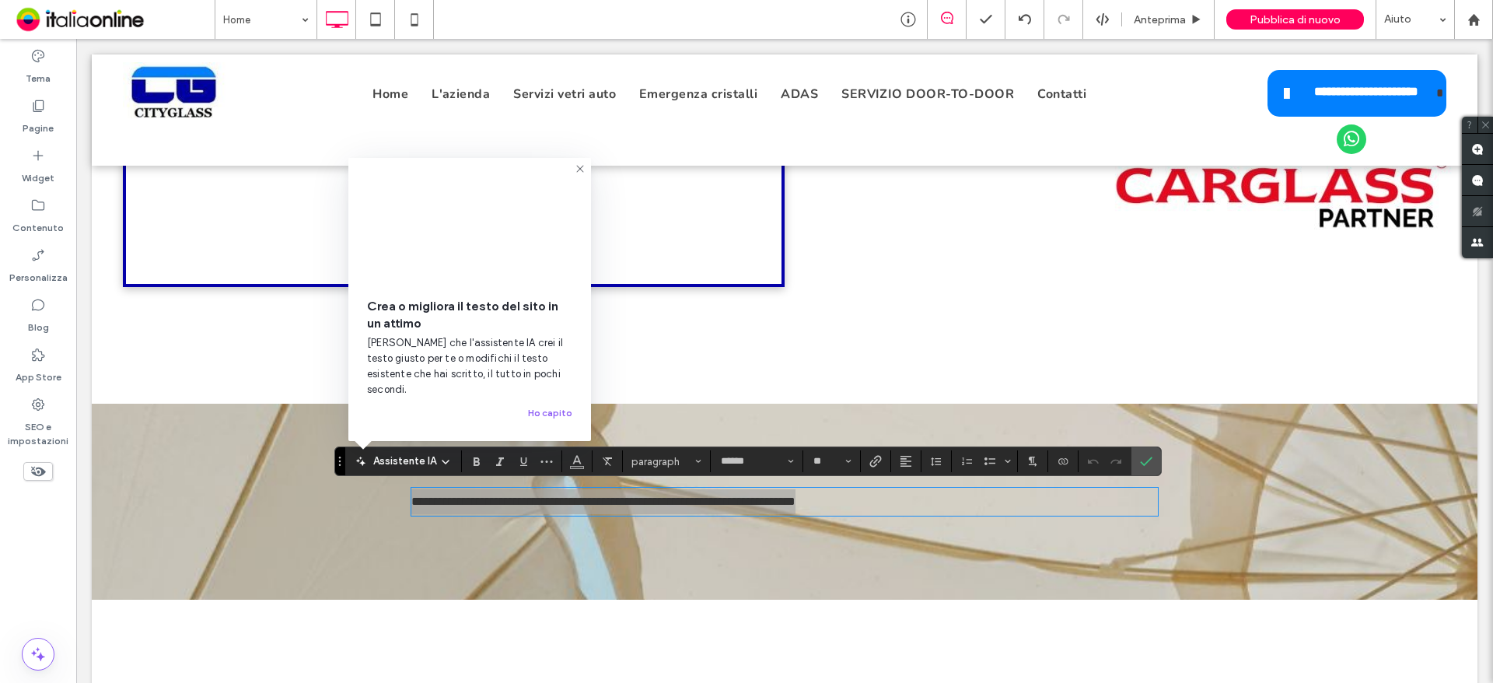
click at [583, 175] on icon at bounding box center [580, 169] width 12 height 12
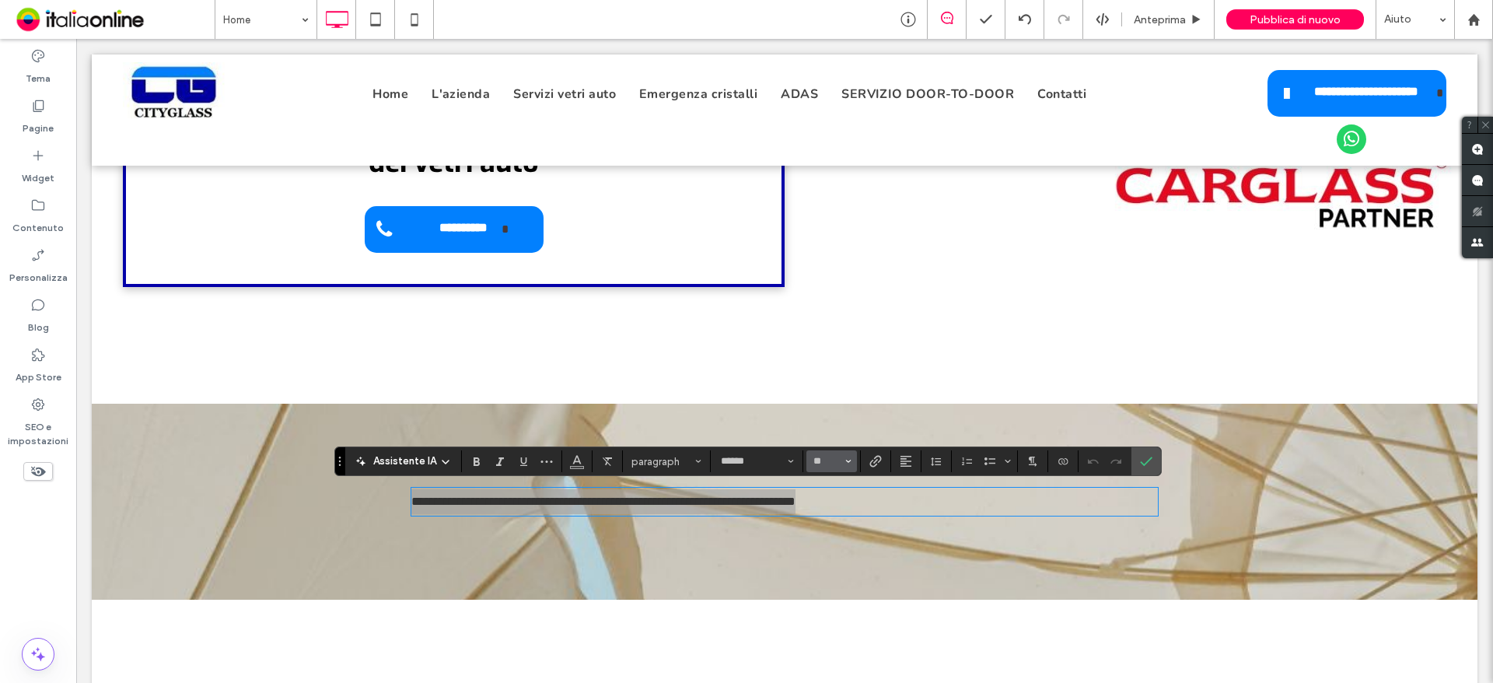
click at [854, 463] on button "**" at bounding box center [831, 461] width 51 height 22
click at [838, 312] on label "30" at bounding box center [831, 318] width 50 height 22
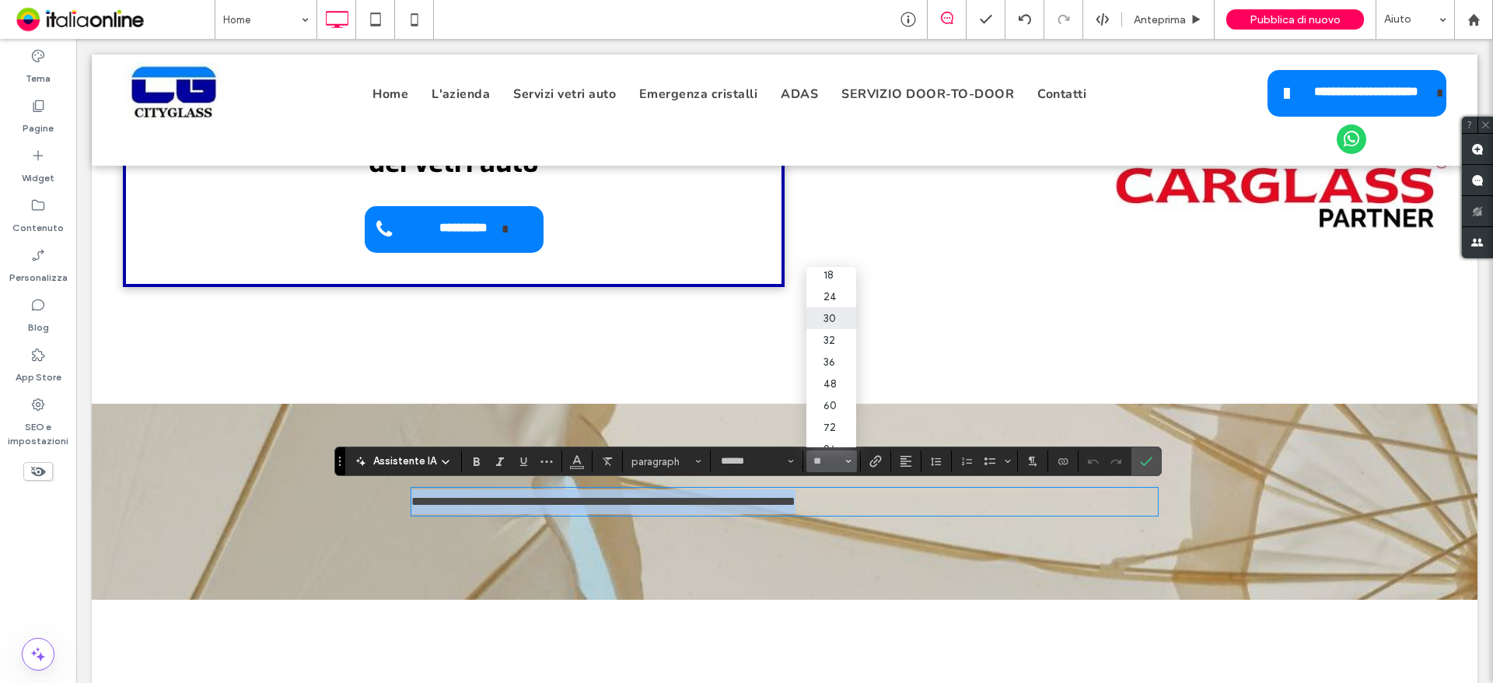
type input "**"
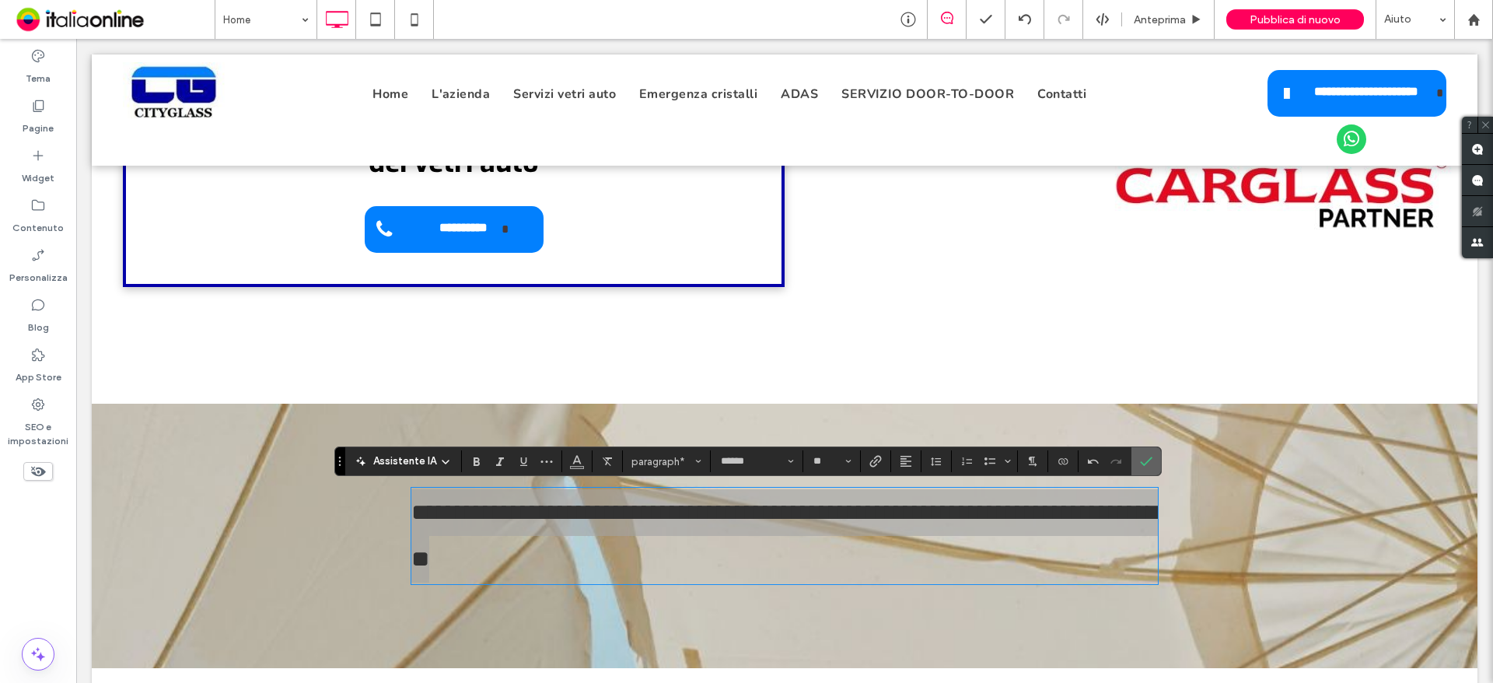
click at [1150, 451] on span "Conferma" at bounding box center [1146, 461] width 12 height 26
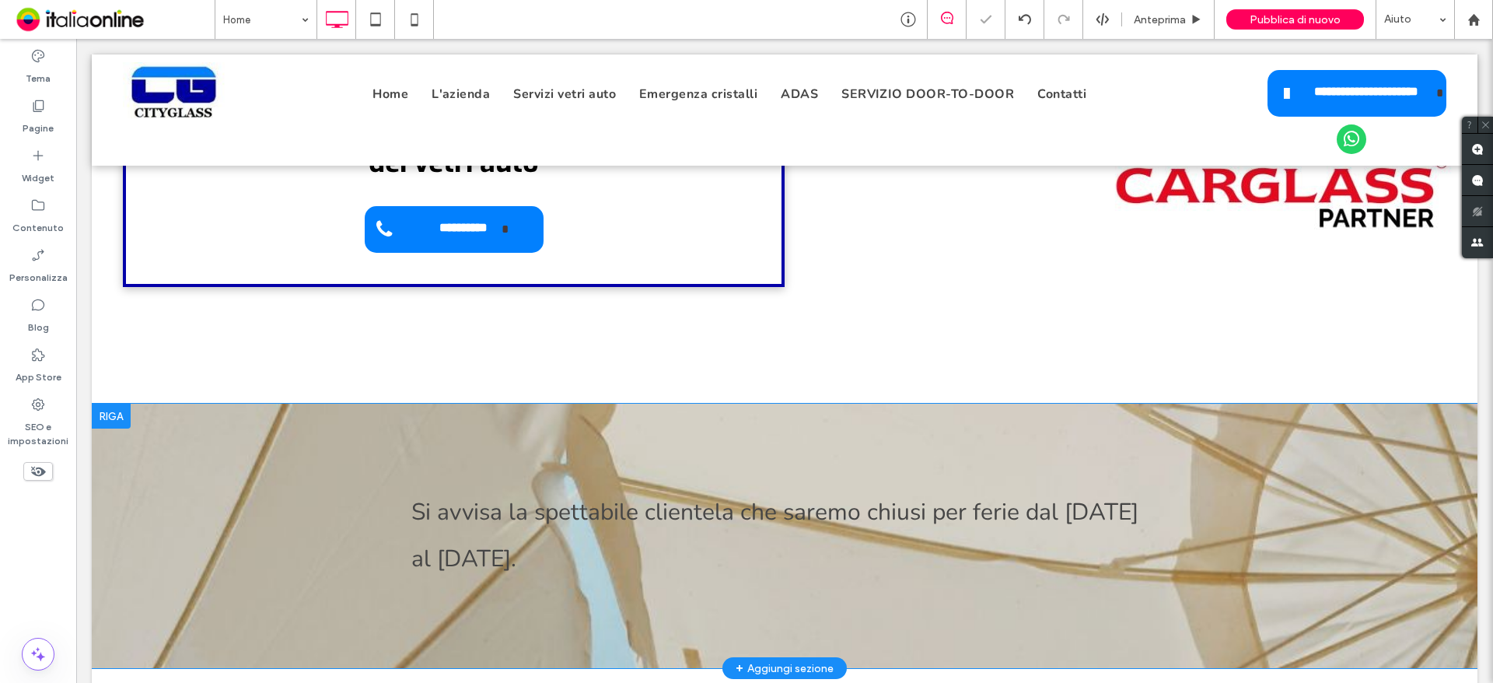
click at [114, 427] on div at bounding box center [111, 416] width 39 height 25
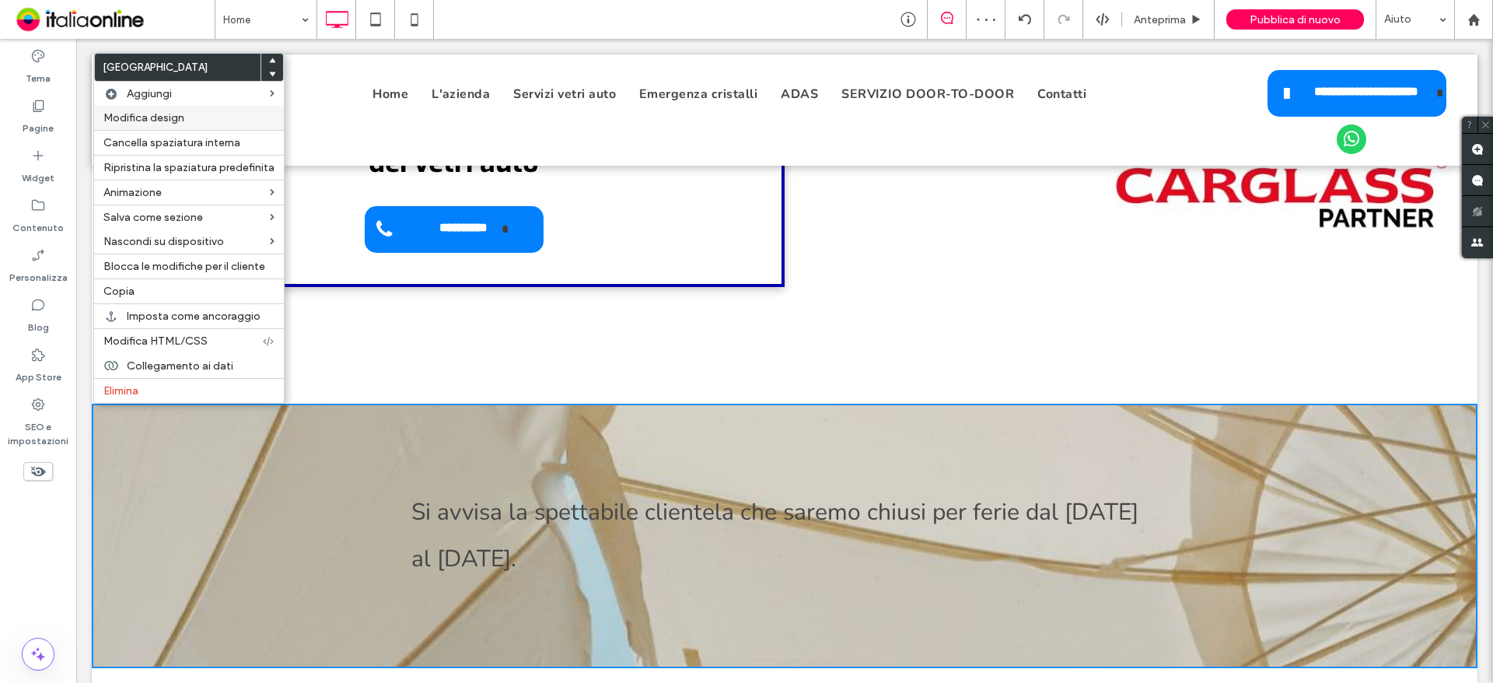
click at [226, 107] on div "Modifica design" at bounding box center [189, 118] width 190 height 24
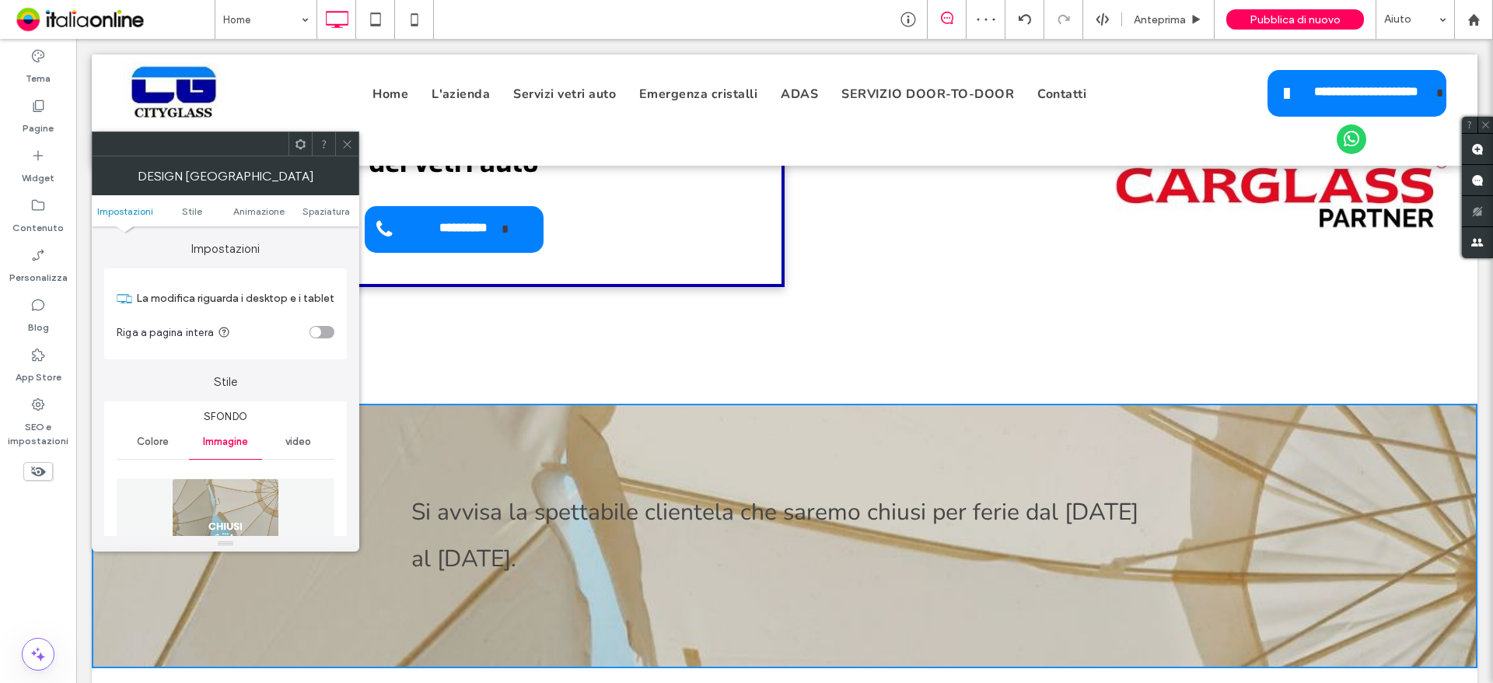
click at [323, 337] on div "toggle" at bounding box center [322, 332] width 25 height 12
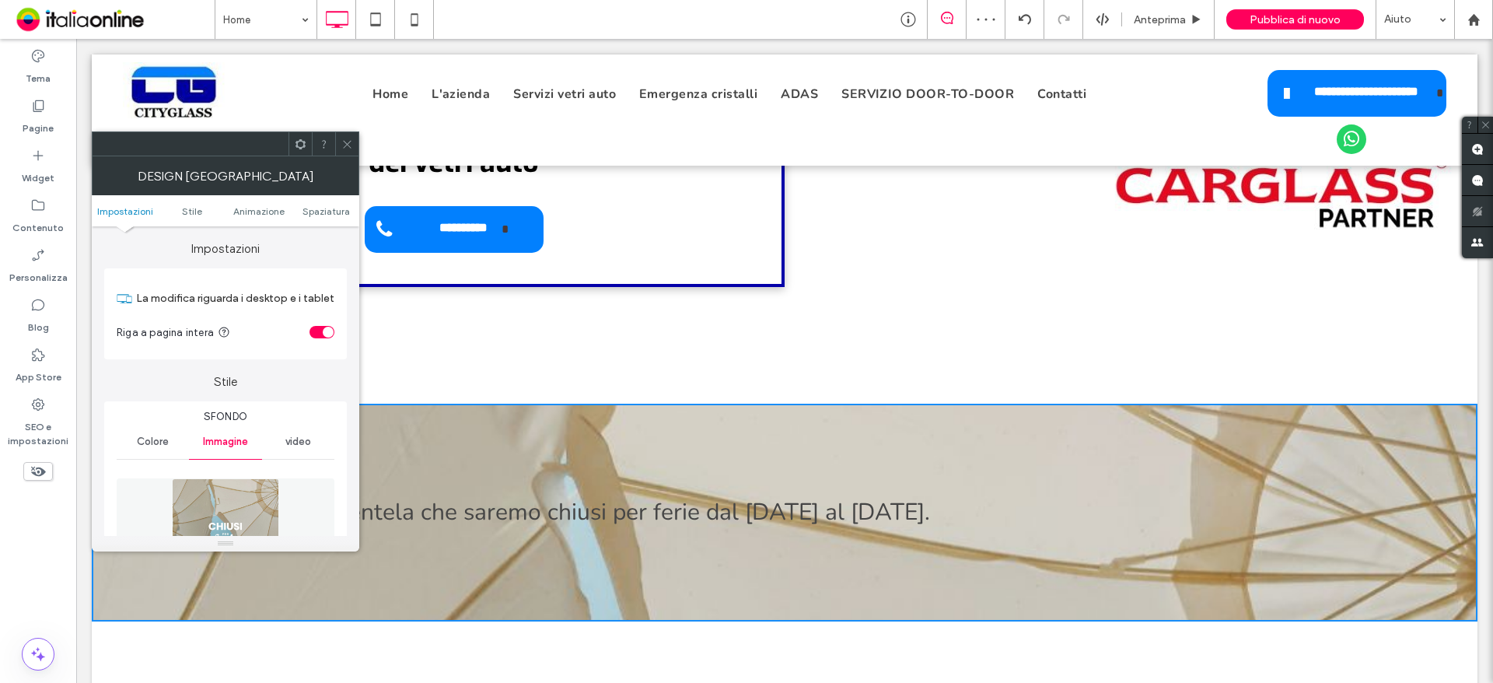
click at [348, 145] on icon at bounding box center [347, 144] width 12 height 12
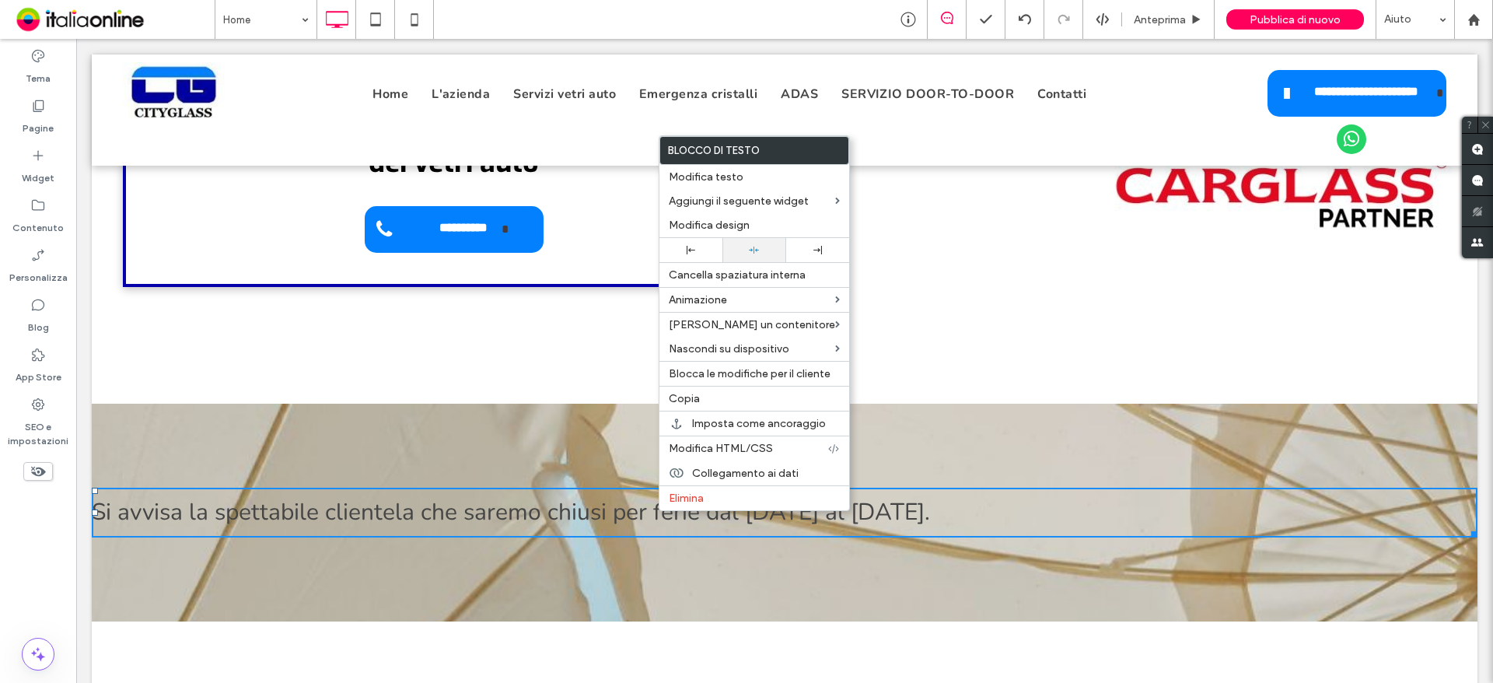
click at [769, 246] on div at bounding box center [753, 250] width 47 height 10
click at [795, 242] on div at bounding box center [817, 250] width 63 height 24
click at [768, 252] on div at bounding box center [753, 250] width 47 height 10
click at [1029, 590] on div "Click To Paste Click To Paste Si avvisa la spettabile clientela che saremo chiu…" at bounding box center [785, 513] width 1386 height 218
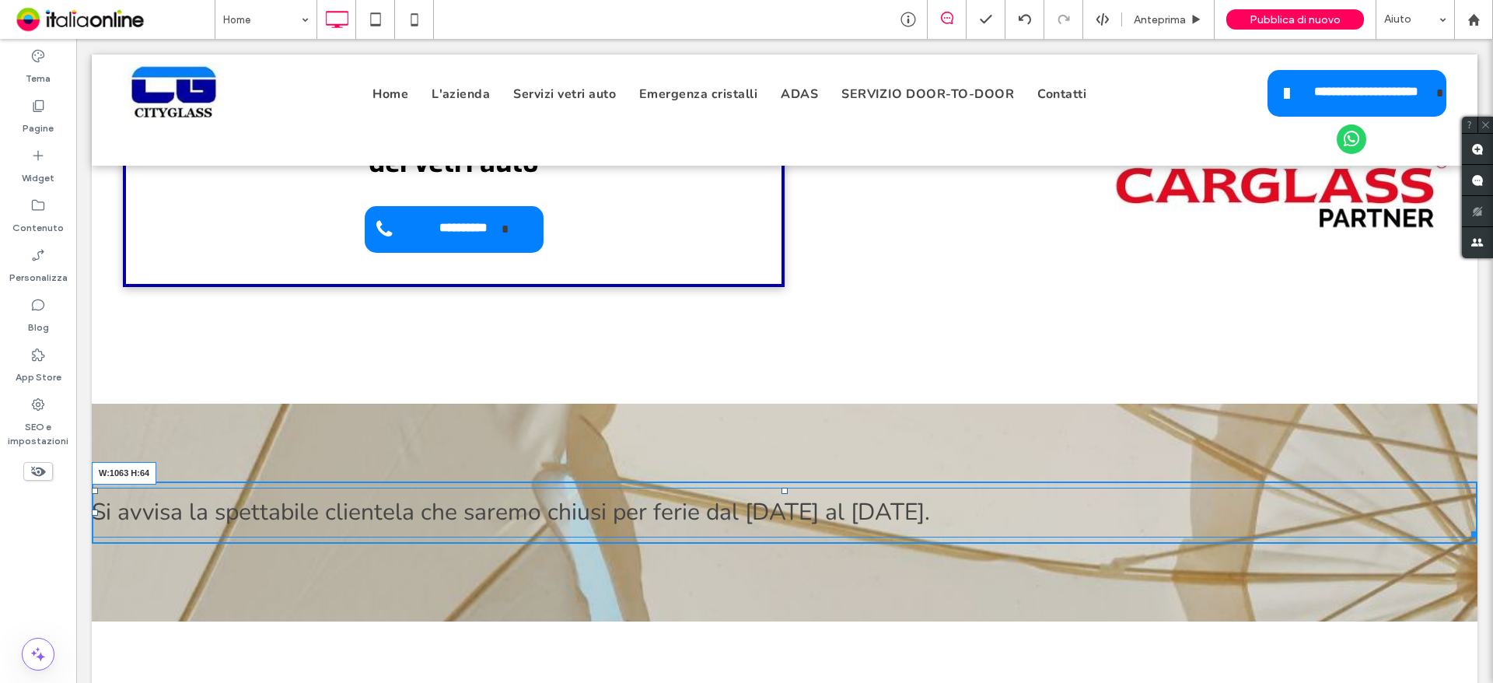
drag, startPoint x: 1463, startPoint y: 531, endPoint x: 1189, endPoint y: 510, distance: 274.5
click at [1189, 510] on div "Si avvisa la spettabile clientela che saremo chiusi per ferie dal [DATE] al [DA…" at bounding box center [785, 513] width 1386 height 50
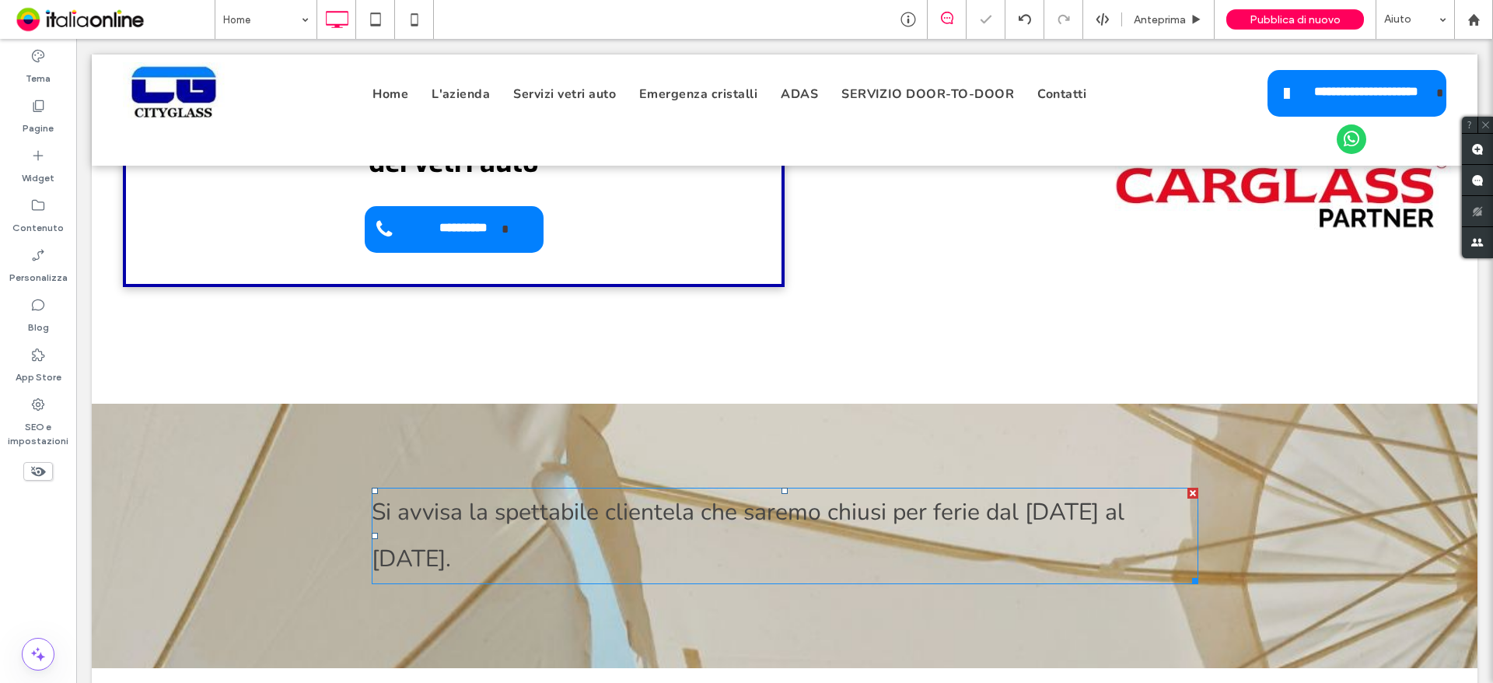
click at [647, 505] on span "Si avvisa la spettabile clientela che saremo chiusi per ferie dal [DATE] al [DA…" at bounding box center [748, 535] width 753 height 79
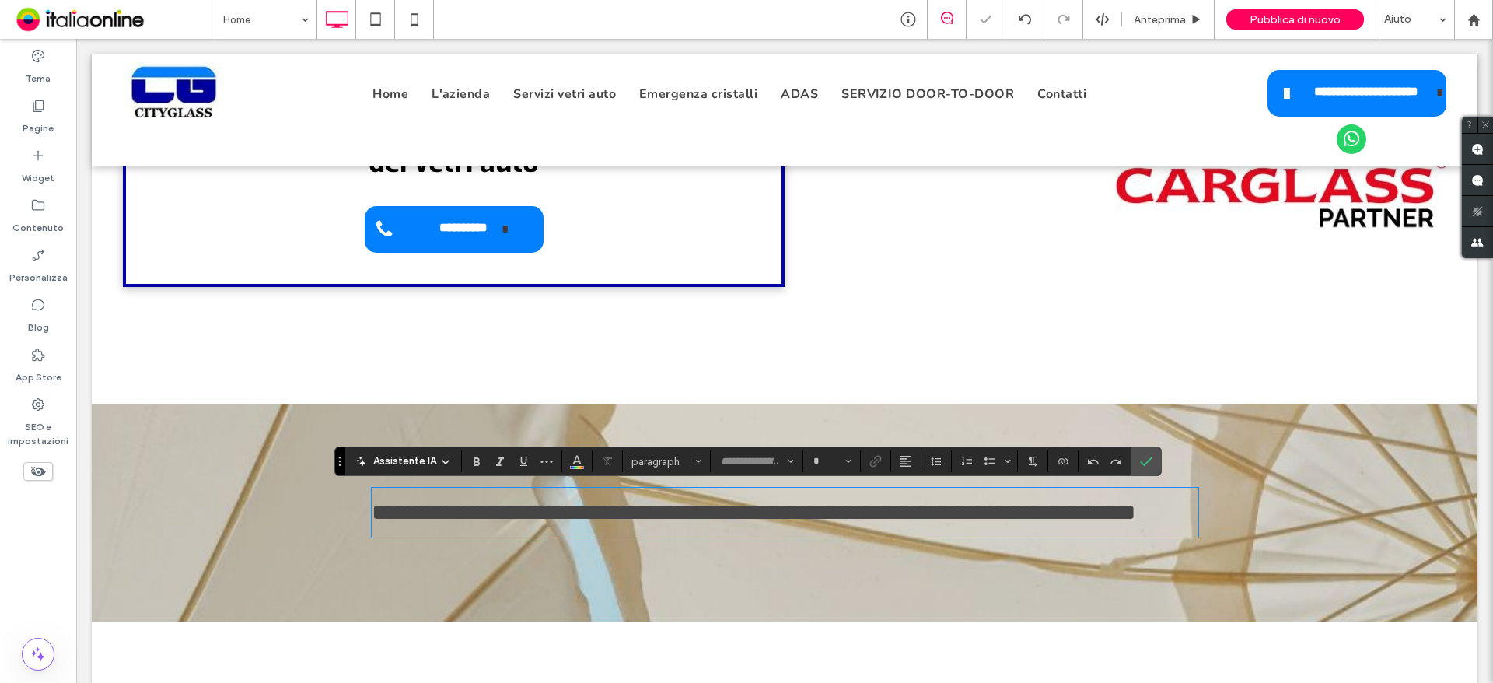
type input "******"
type input "**"
click at [203, 483] on div "**********" at bounding box center [785, 512] width 1386 height 62
drag, startPoint x: 175, startPoint y: 447, endPoint x: 127, endPoint y: 420, distance: 55.4
click at [120, 434] on div "**********" at bounding box center [785, 513] width 1386 height 218
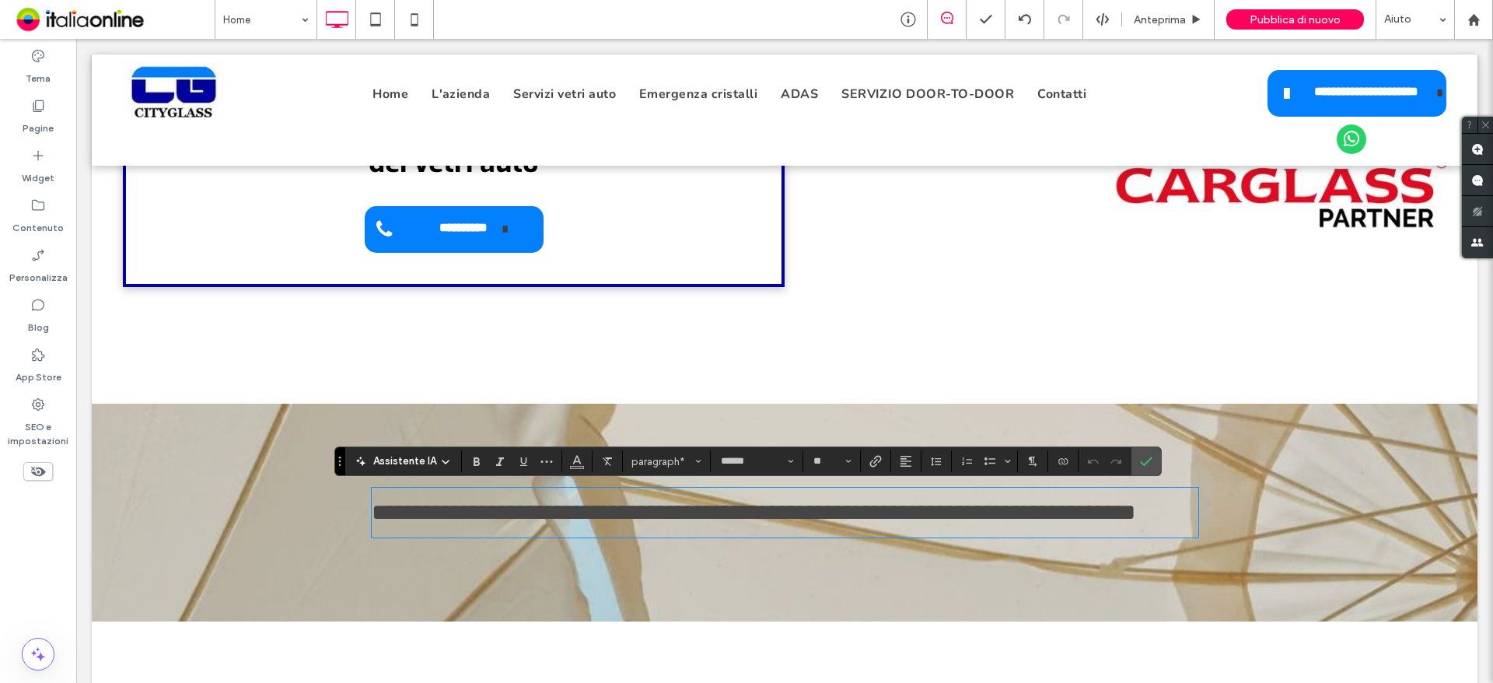
drag, startPoint x: 110, startPoint y: 422, endPoint x: 161, endPoint y: 411, distance: 51.7
click at [112, 421] on div "**********" at bounding box center [785, 513] width 1386 height 218
click at [1142, 460] on icon "Conferma" at bounding box center [1146, 461] width 12 height 12
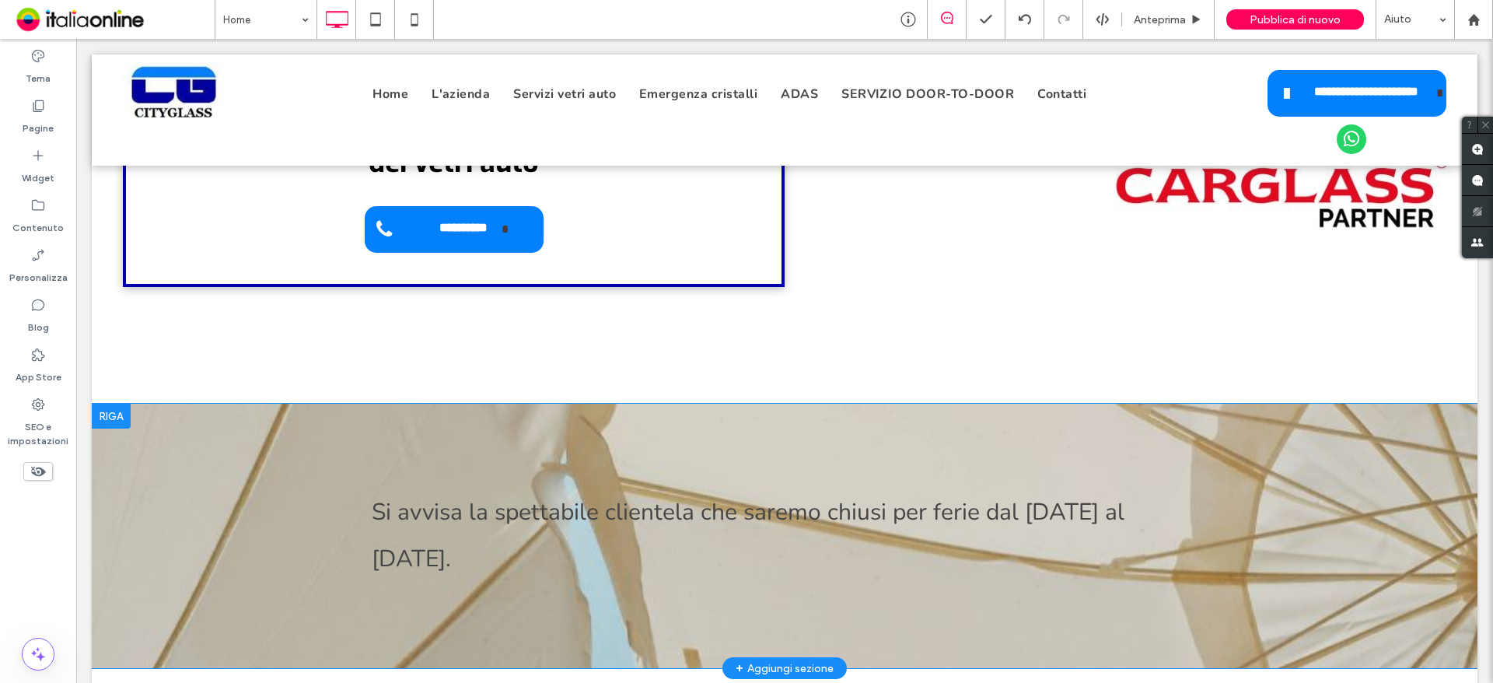
click at [112, 411] on div at bounding box center [111, 416] width 39 height 25
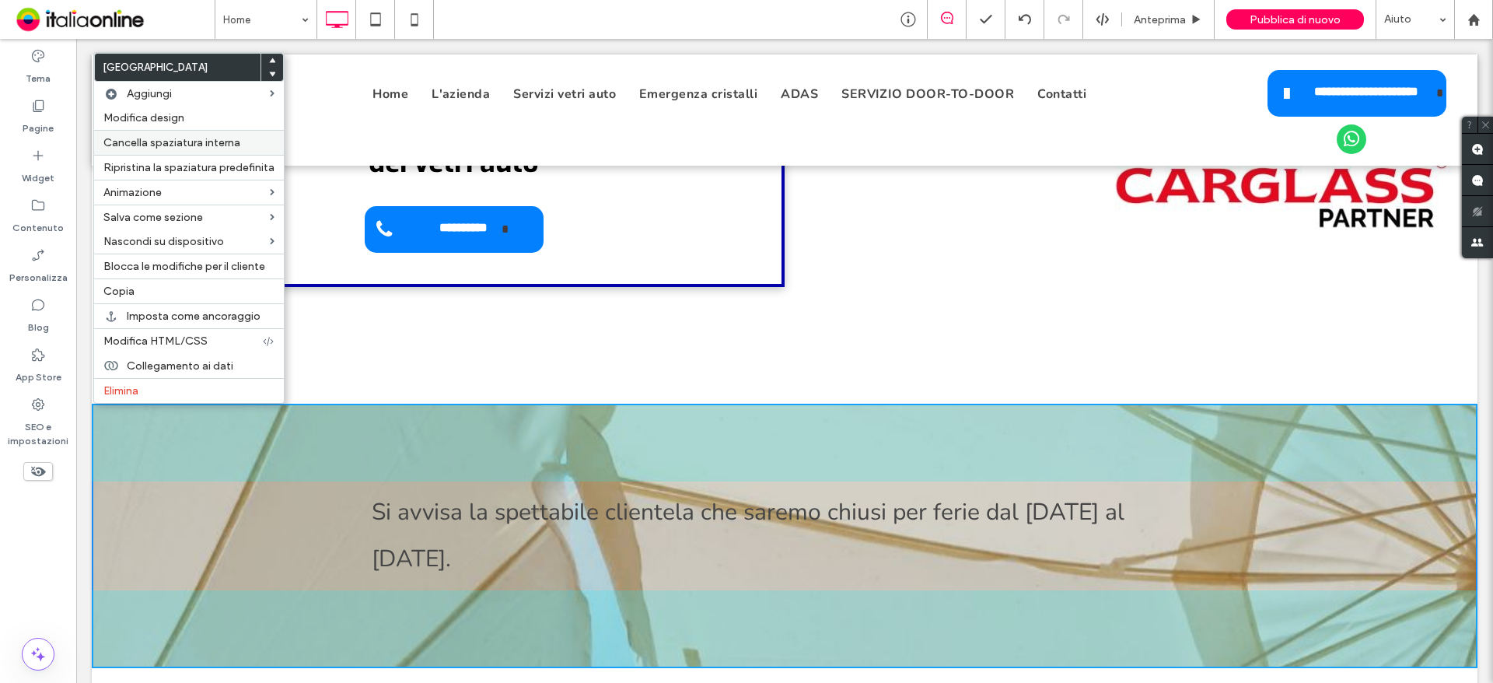
click at [209, 138] on span "Cancella spaziatura interna" at bounding box center [171, 142] width 137 height 13
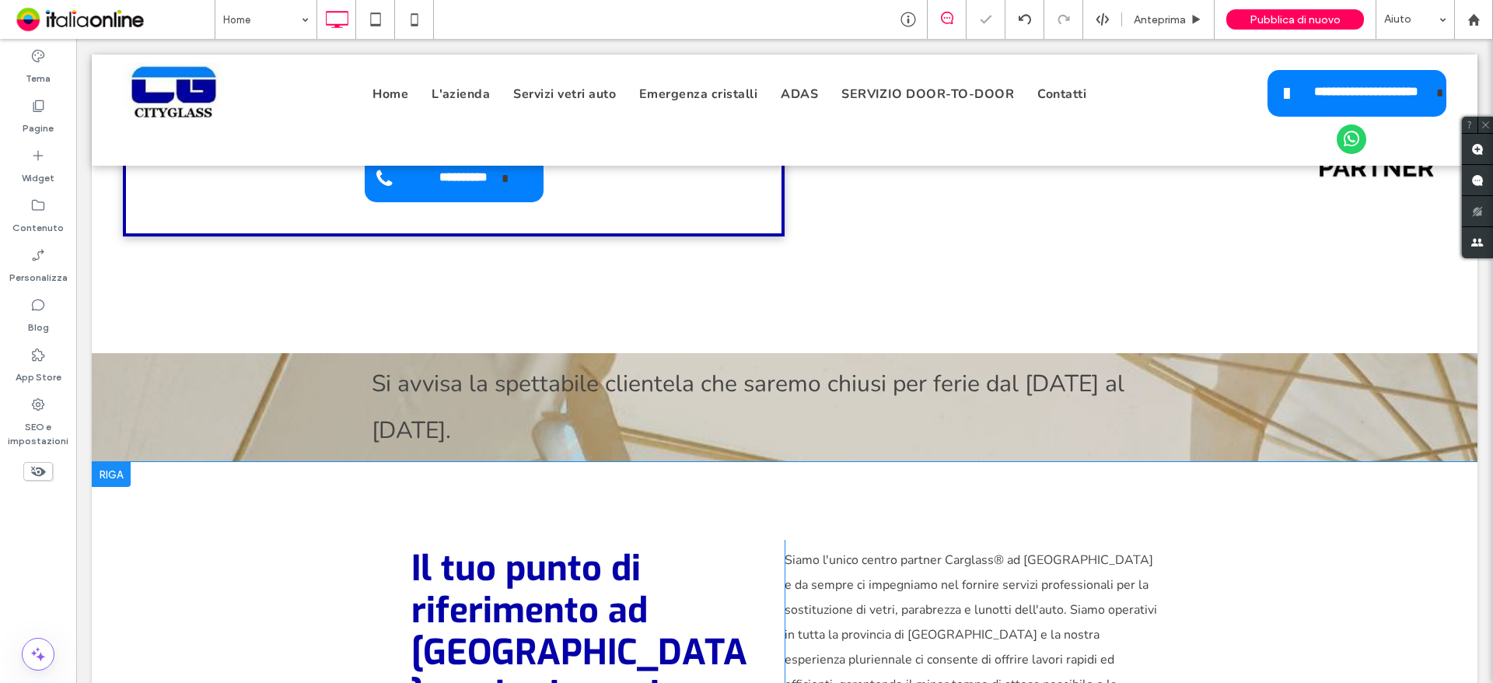
scroll to position [311, 0]
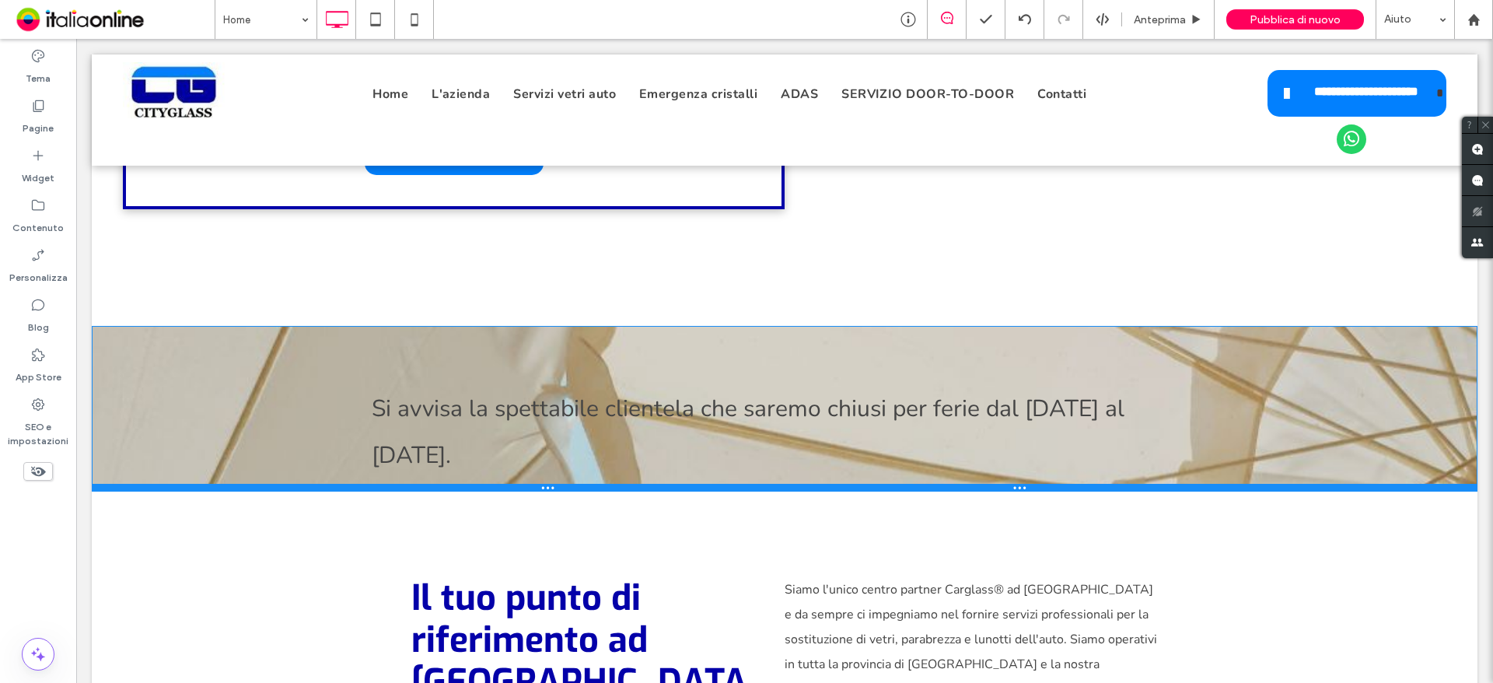
drag, startPoint x: 1328, startPoint y: 384, endPoint x: 1337, endPoint y: 488, distance: 103.9
click at [1337, 488] on div at bounding box center [785, 488] width 1386 height 8
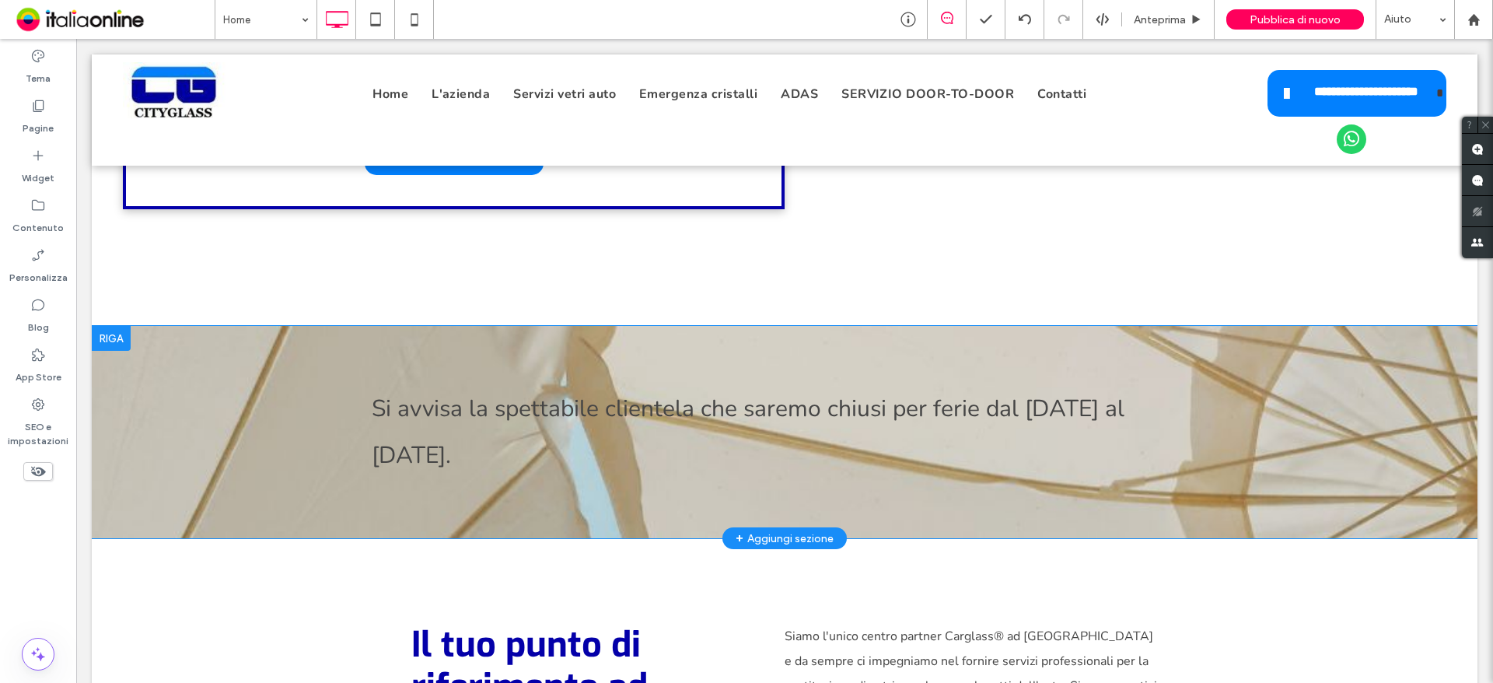
scroll to position [389, 0]
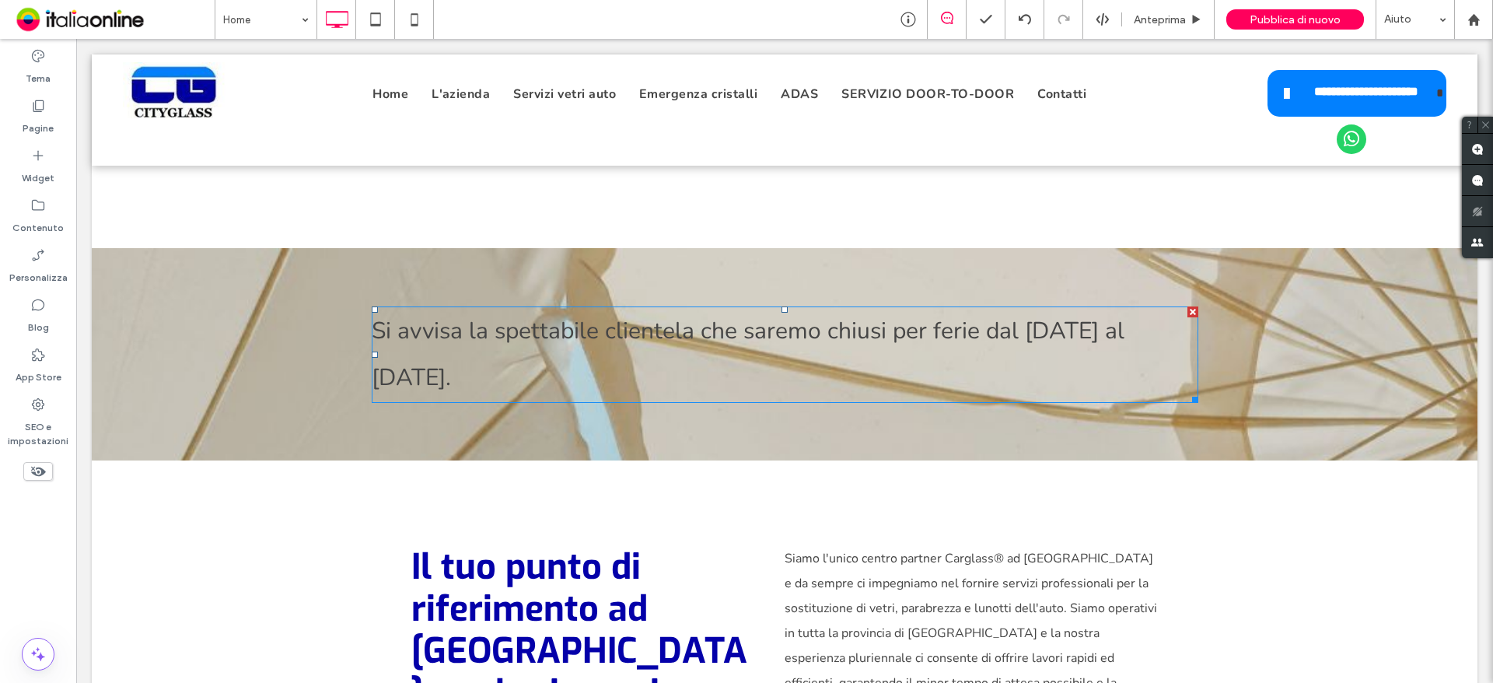
click at [1059, 317] on span "Si avvisa la spettabile clientela che saremo chiusi per ferie dal [DATE] al [DA…" at bounding box center [748, 354] width 753 height 79
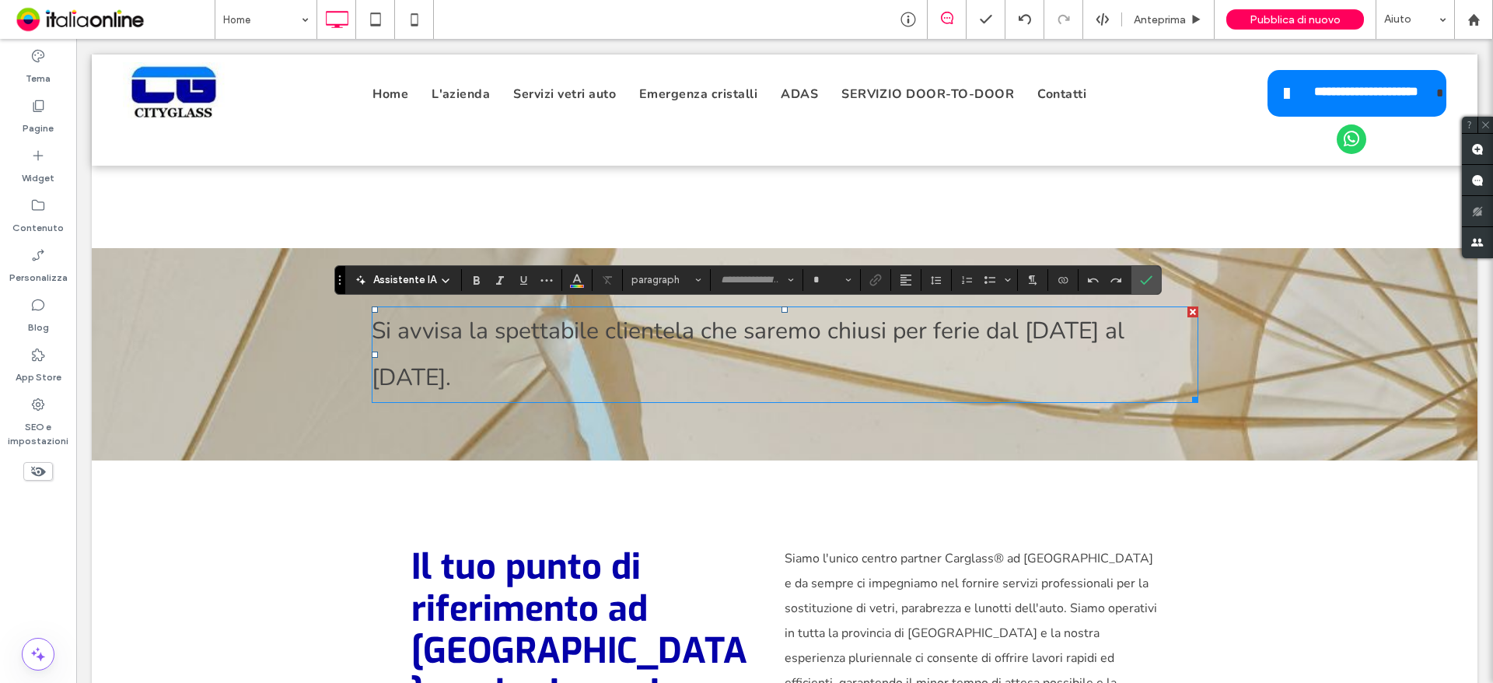
type input "******"
type input "**"
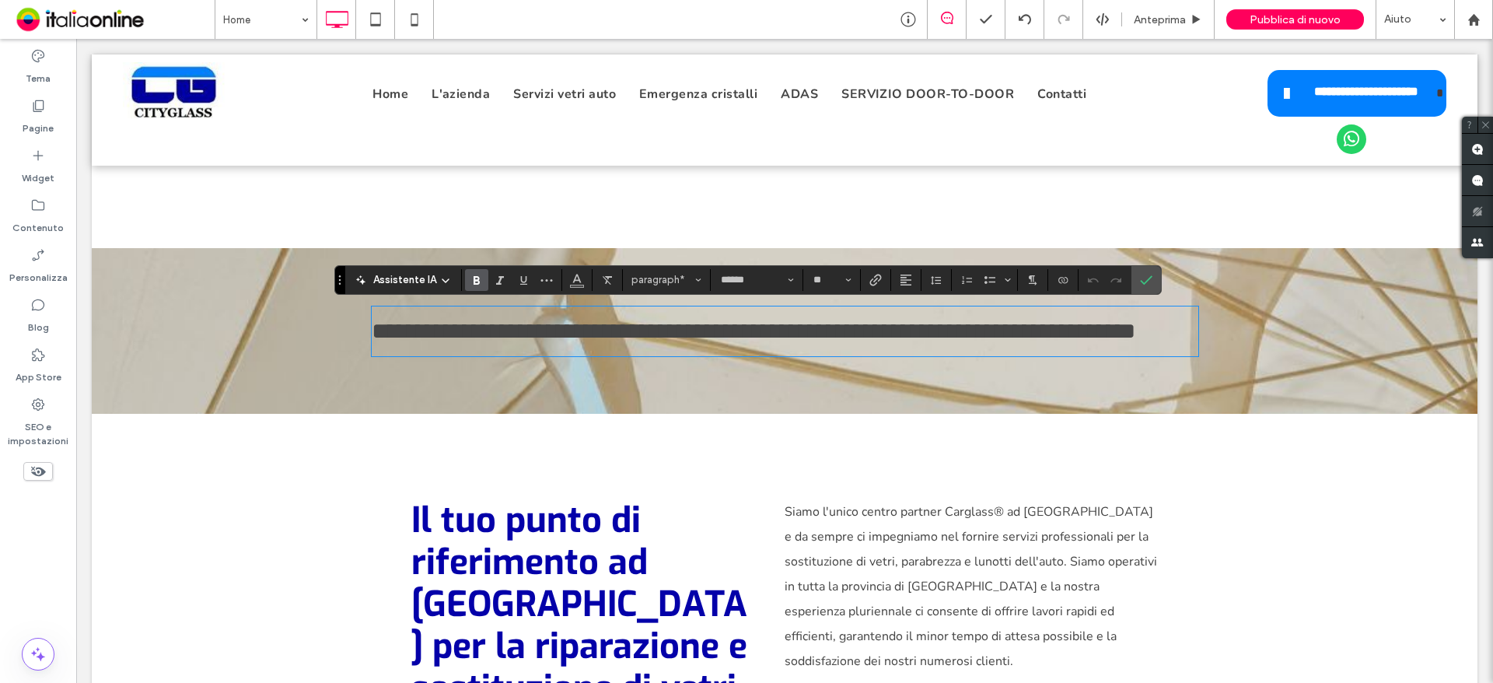
click at [470, 283] on icon "Grassetto" at bounding box center [476, 280] width 12 height 12
click at [1147, 277] on icon "Conferma" at bounding box center [1146, 280] width 12 height 12
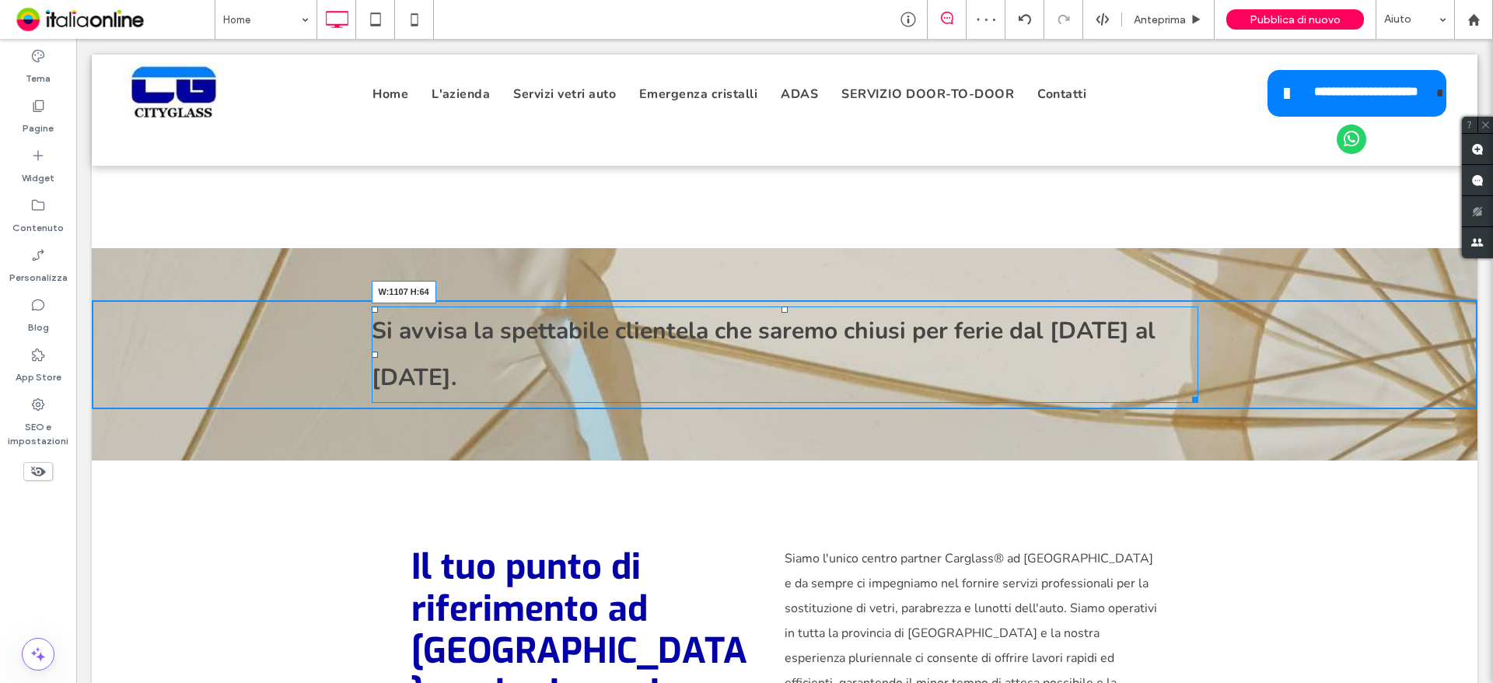
drag, startPoint x: 1187, startPoint y: 393, endPoint x: 1204, endPoint y: 390, distance: 17.3
click at [1204, 390] on div "Click To Paste Click To Paste Si avvisa la spettabile clientela che saremo chiu…" at bounding box center [785, 354] width 1386 height 212
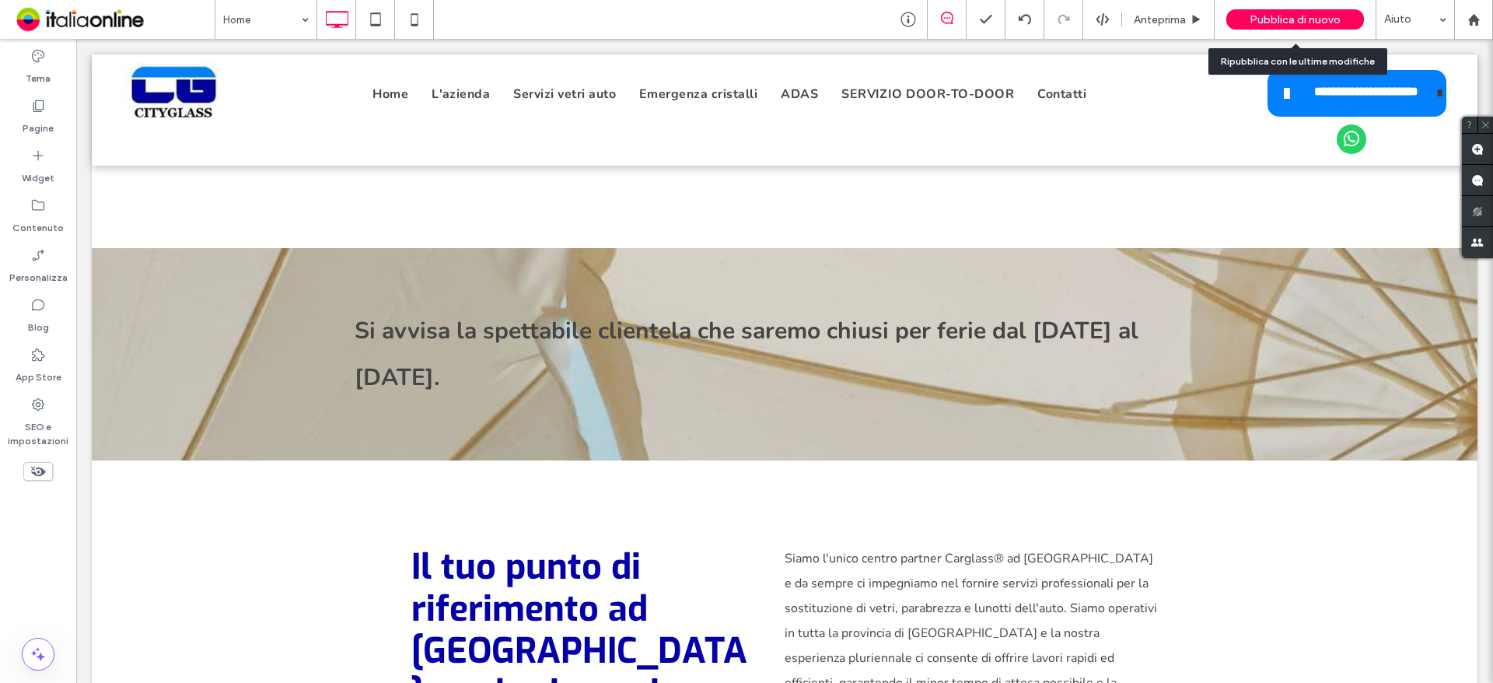
click at [1331, 20] on span "Pubblica di nuovo" at bounding box center [1295, 19] width 91 height 13
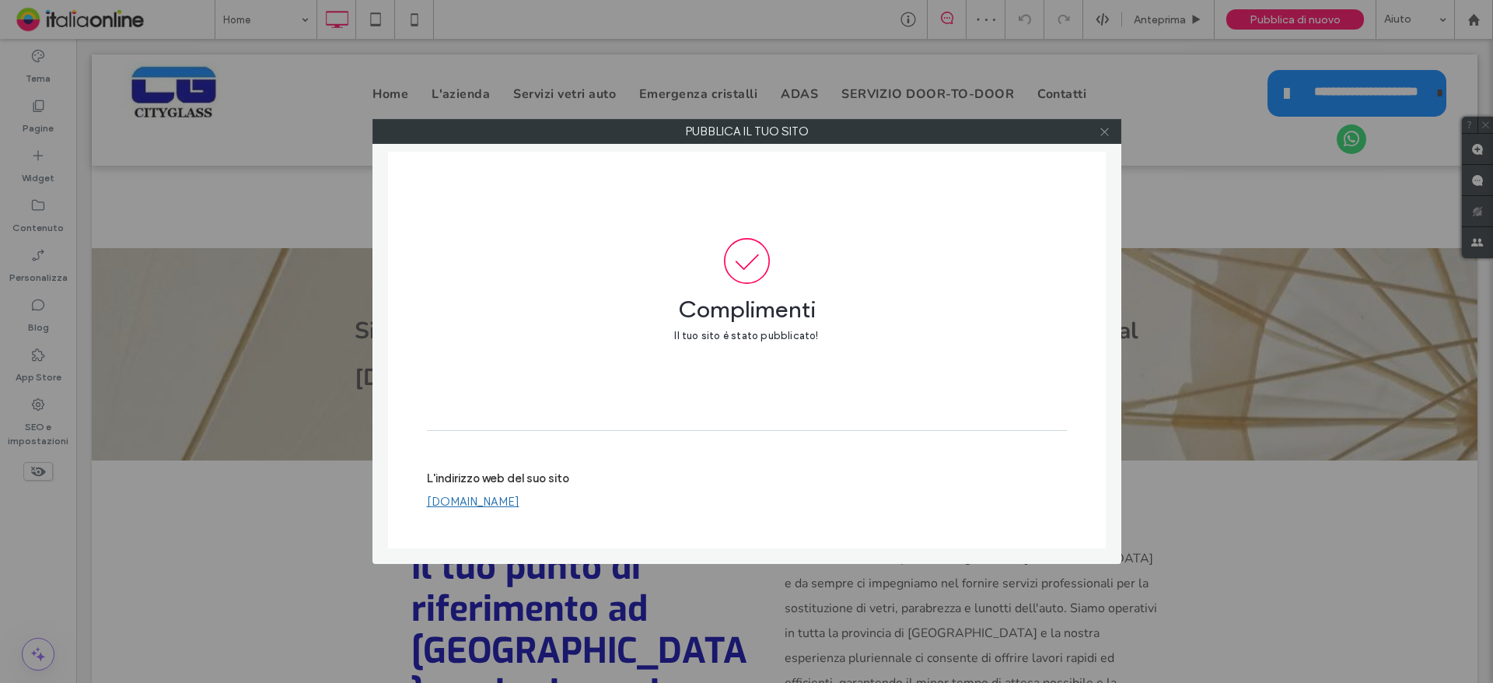
click at [1106, 136] on icon at bounding box center [1105, 132] width 12 height 12
